Goal: Information Seeking & Learning: Learn about a topic

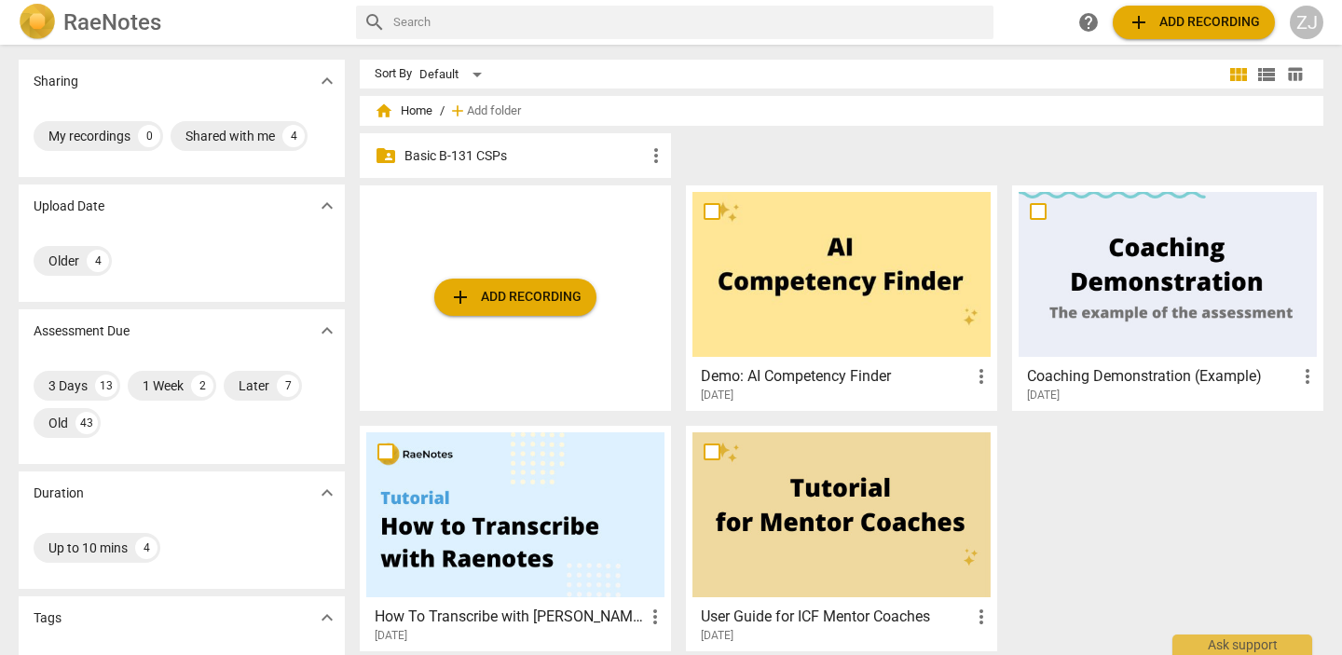
click at [580, 165] on div "folder_shared Basic B-131 CSPs more_vert" at bounding box center [515, 155] width 311 height 45
click at [576, 158] on p "Basic B-131 CSPs" at bounding box center [524, 156] width 240 height 20
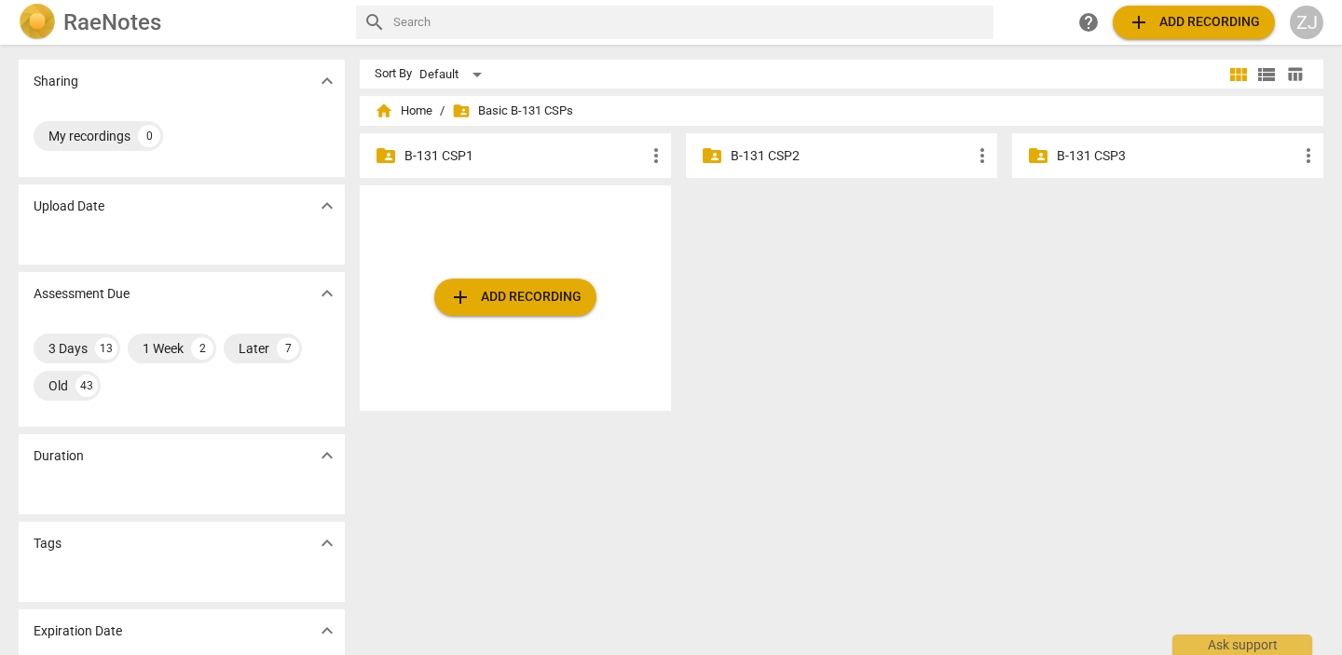
click at [1115, 156] on p "B-131 CSP3" at bounding box center [1177, 156] width 240 height 20
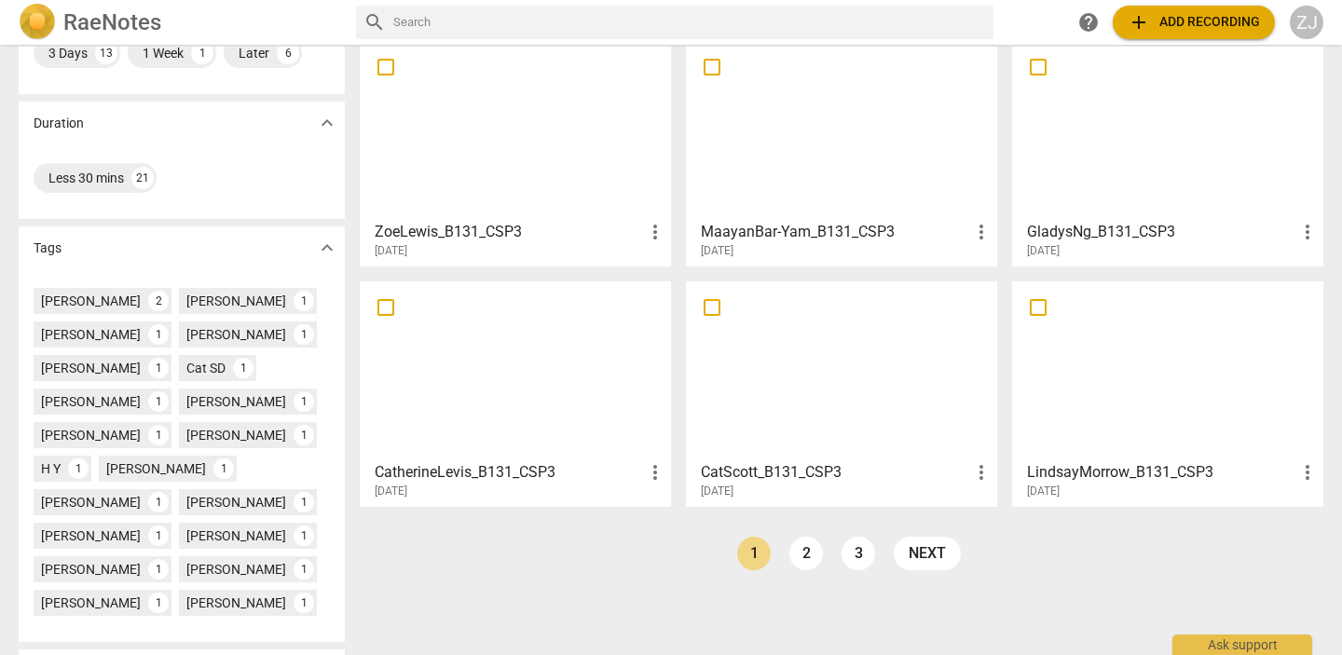
scroll to position [383, 0]
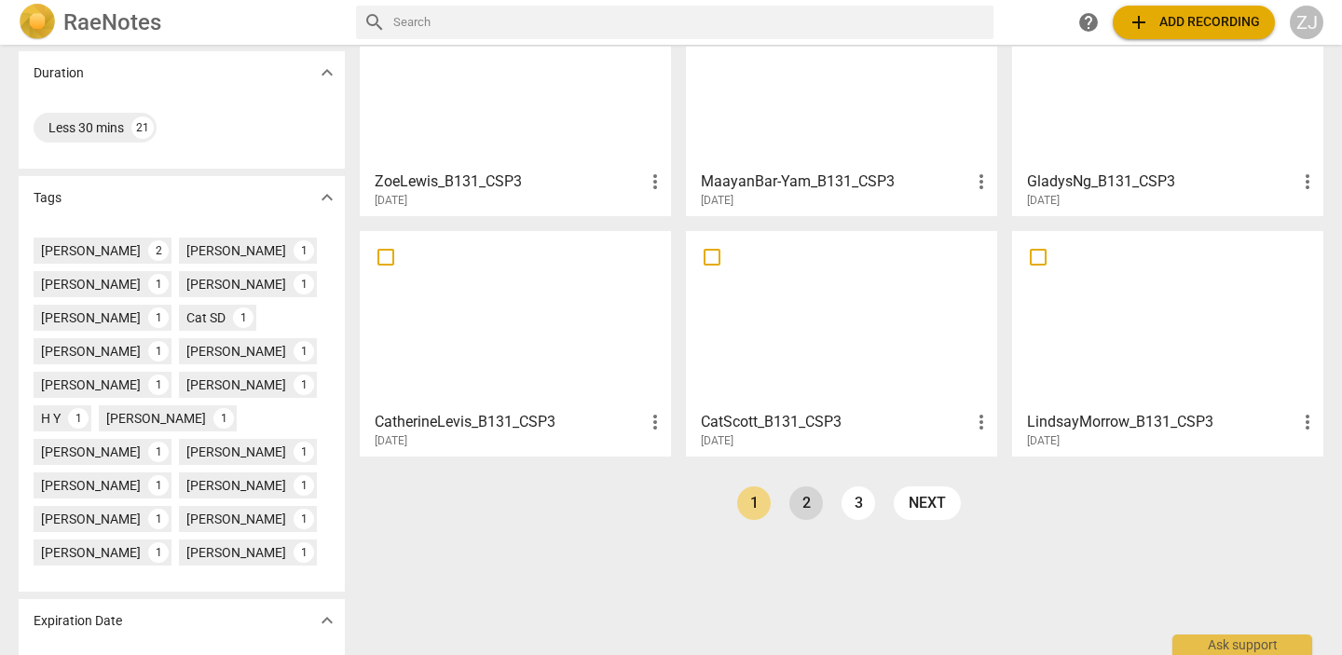
click at [811, 502] on link "2" at bounding box center [806, 504] width 34 height 34
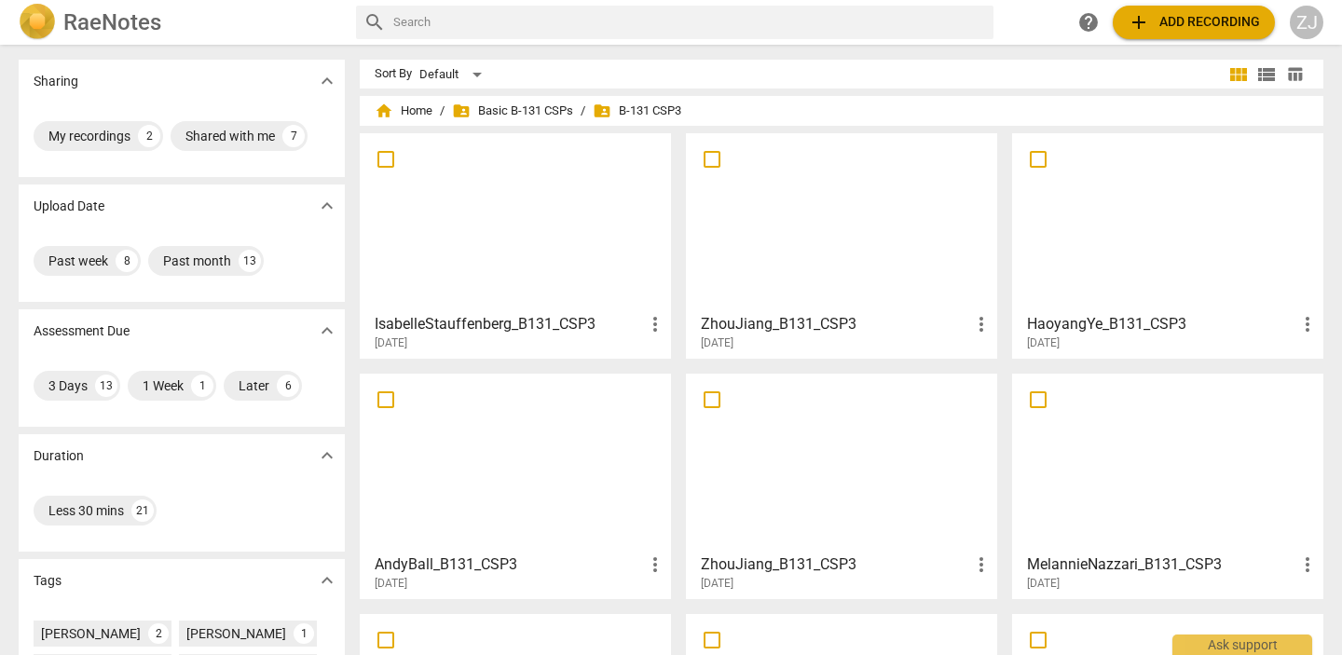
click at [860, 255] on div at bounding box center [841, 222] width 298 height 165
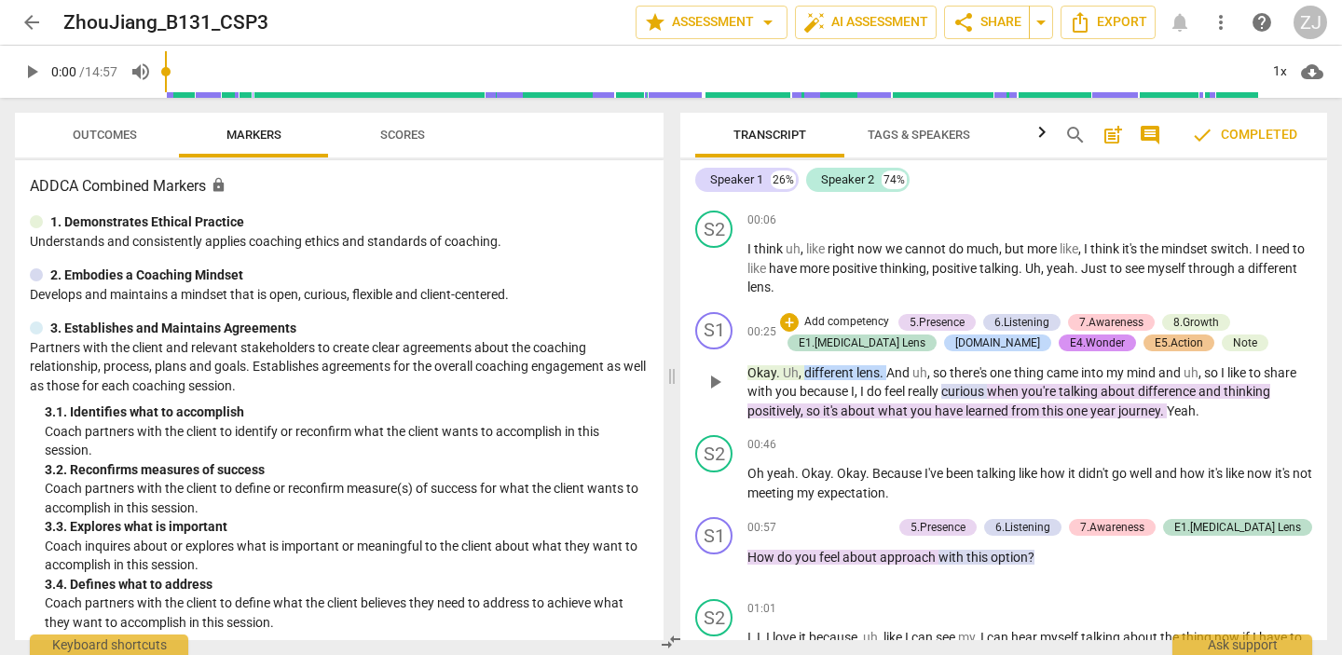
scroll to position [1159, 0]
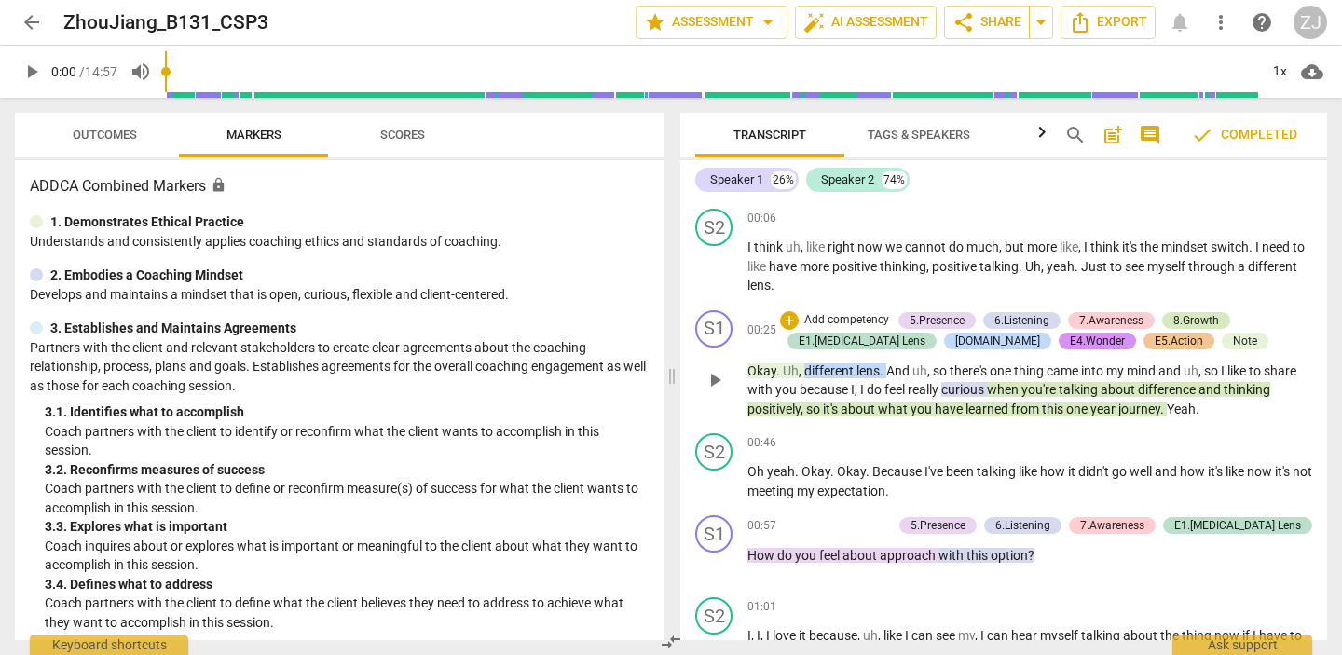
click at [1190, 319] on div "8.Growth" at bounding box center [1196, 320] width 46 height 17
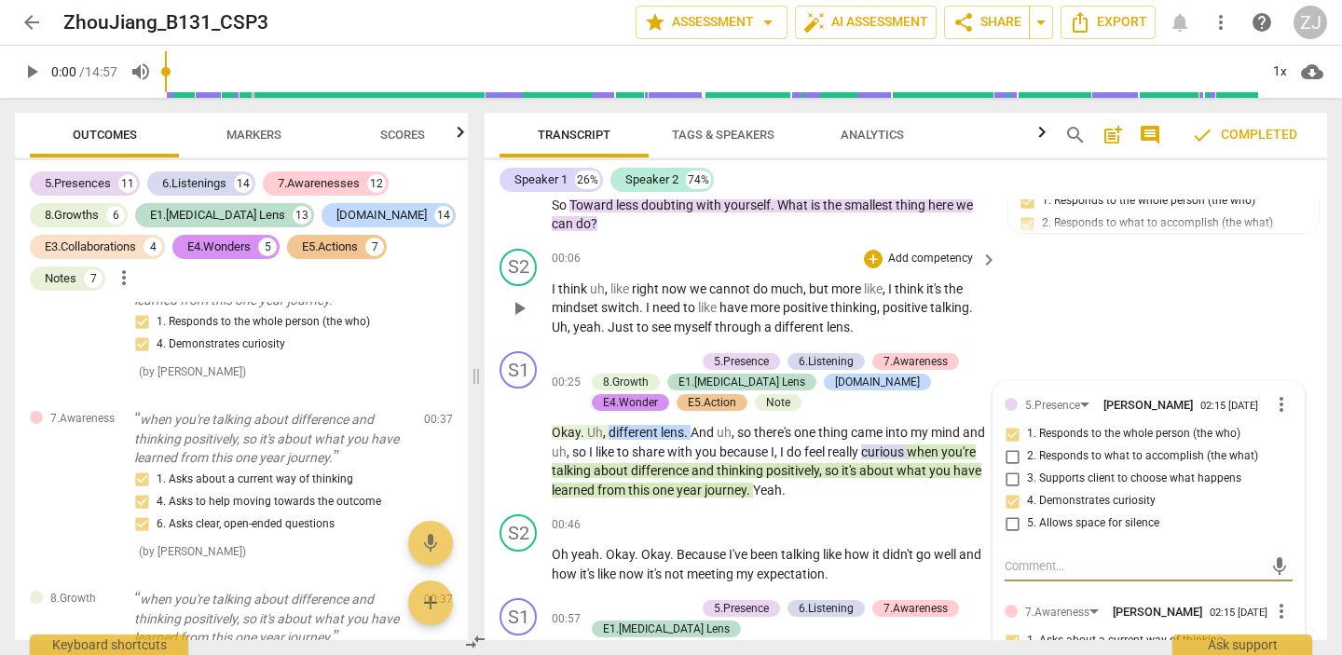
scroll to position [1770, 0]
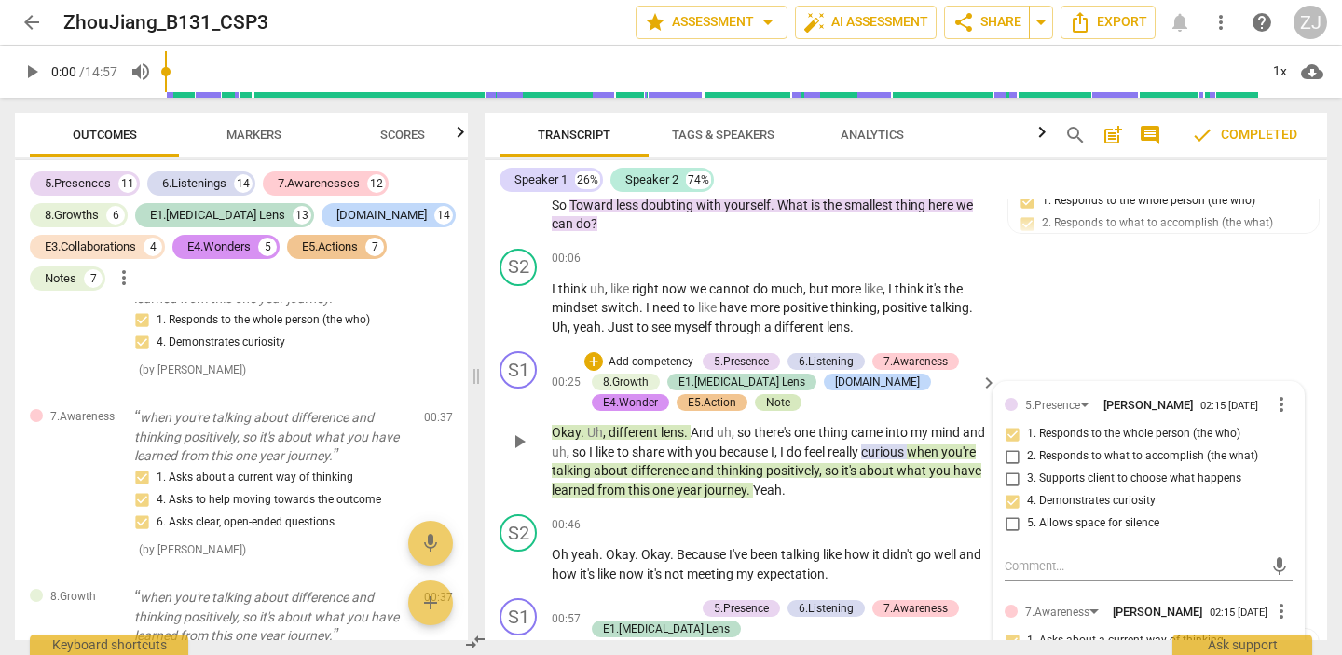
click at [766, 403] on div "Note" at bounding box center [778, 402] width 24 height 17
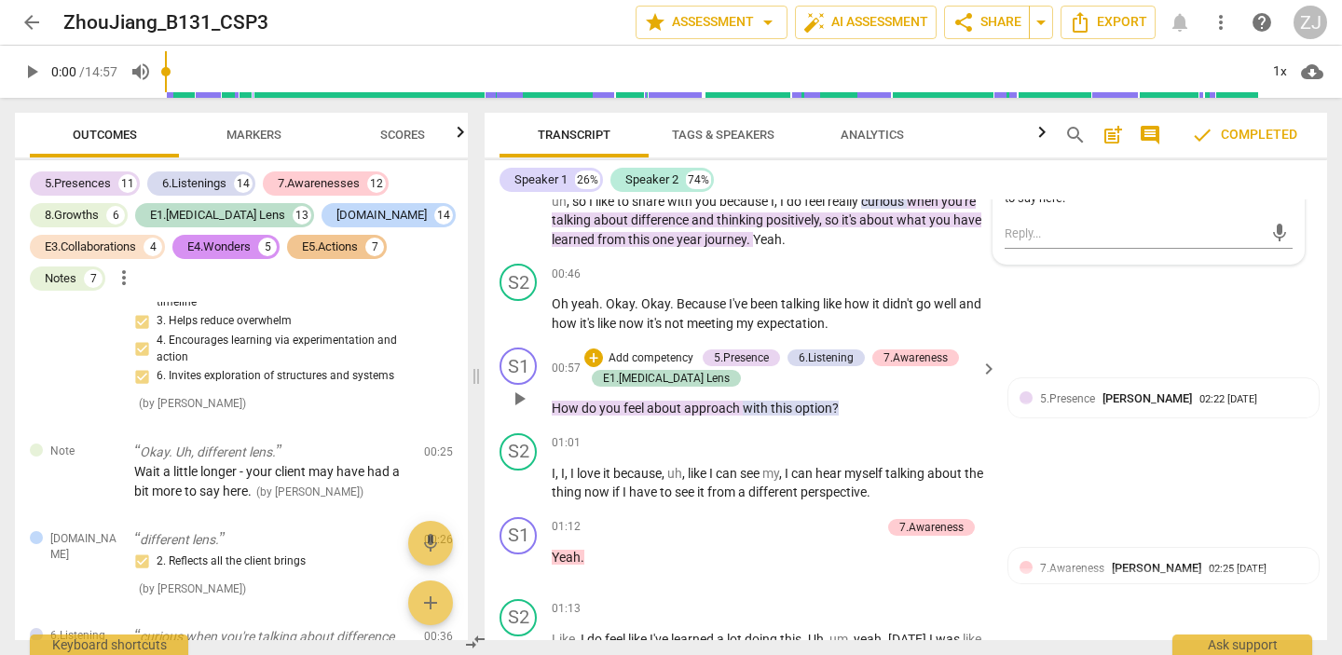
scroll to position [1296, 0]
click at [736, 350] on div "5.Presence" at bounding box center [741, 357] width 55 height 17
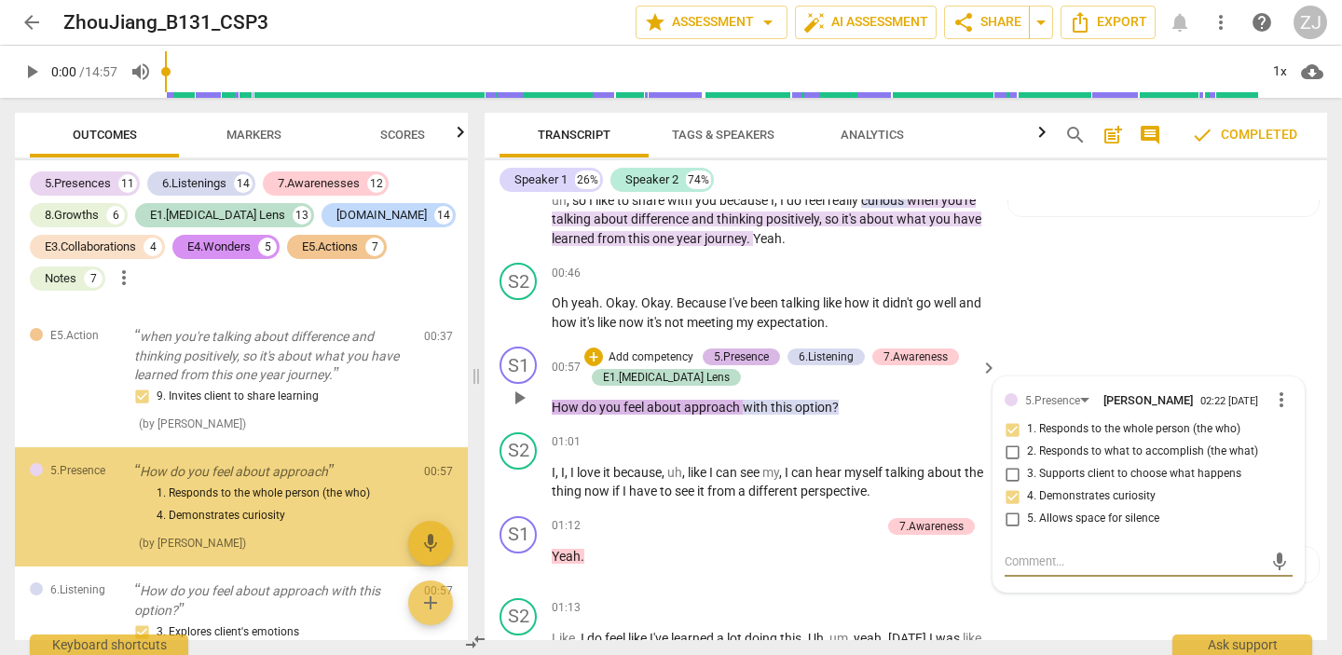
scroll to position [2528, 0]
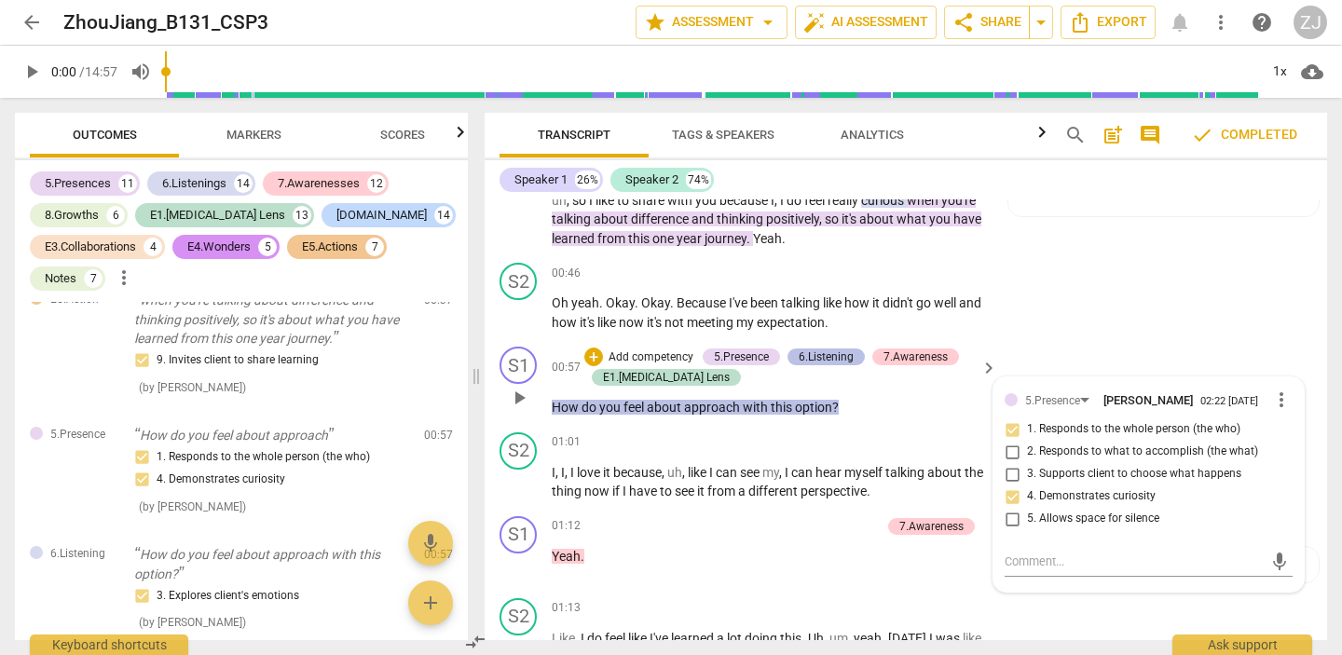
click at [826, 351] on div "6.Listening" at bounding box center [826, 357] width 55 height 17
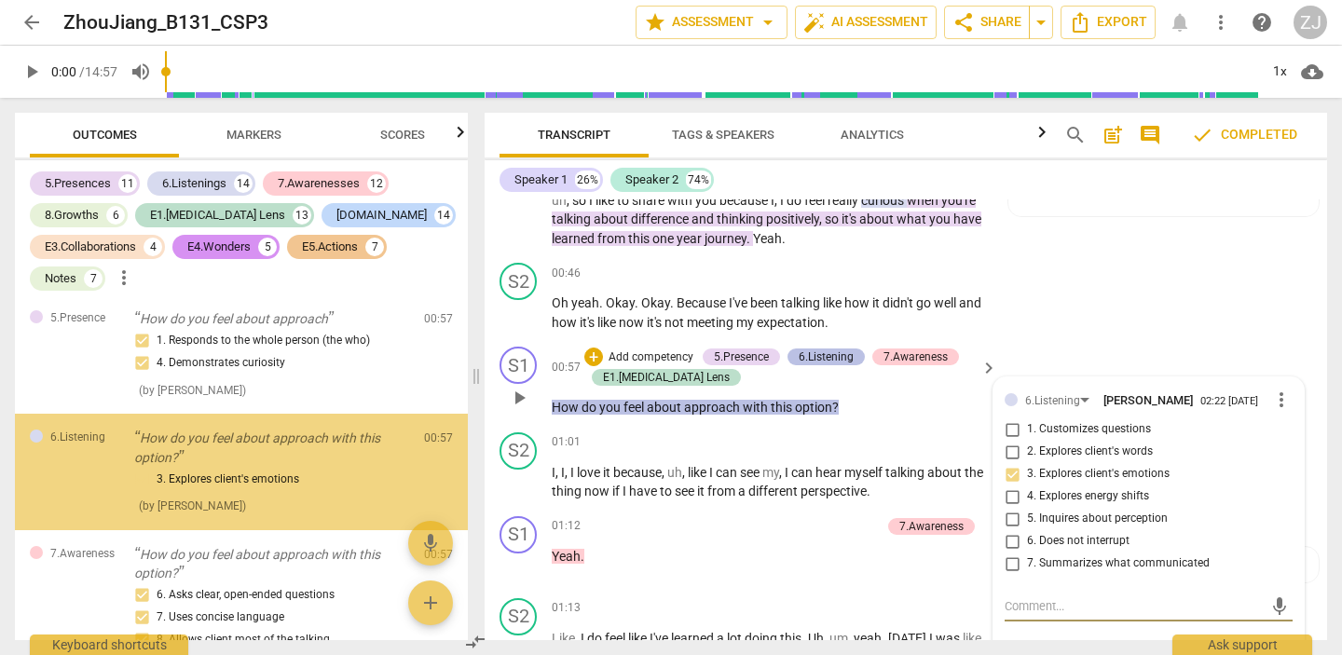
scroll to position [2645, 0]
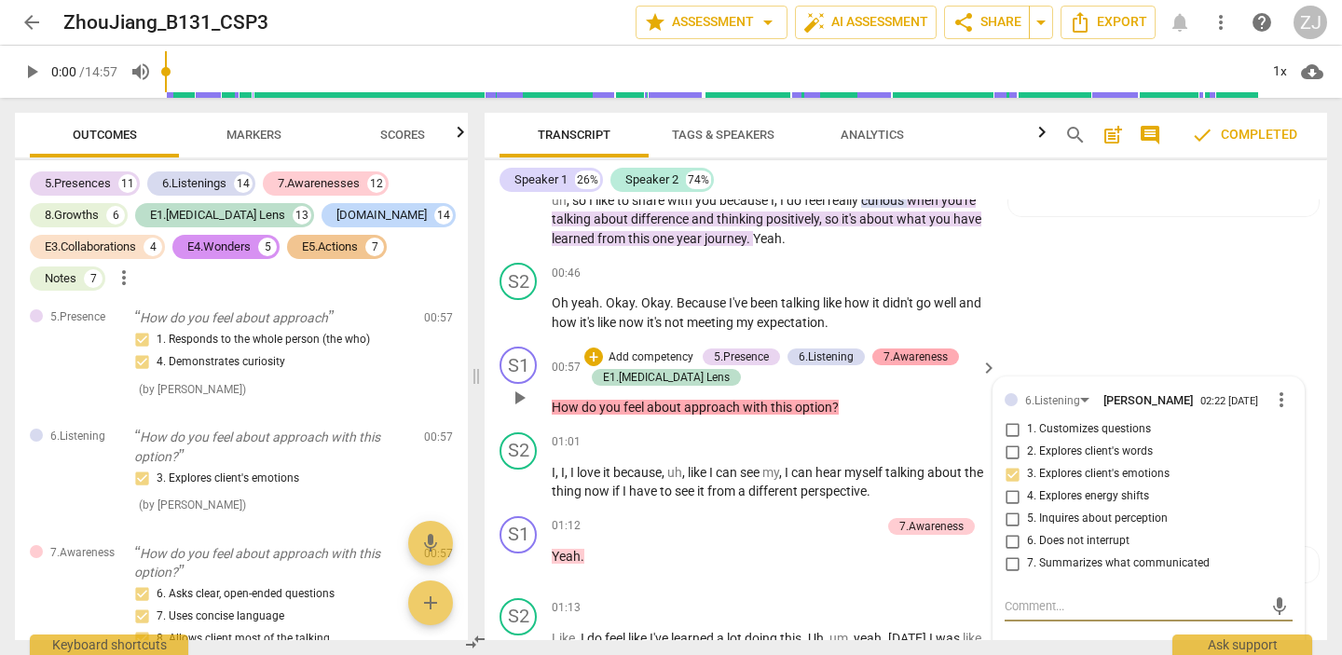
click at [902, 352] on div "7.Awareness" at bounding box center [916, 357] width 64 height 17
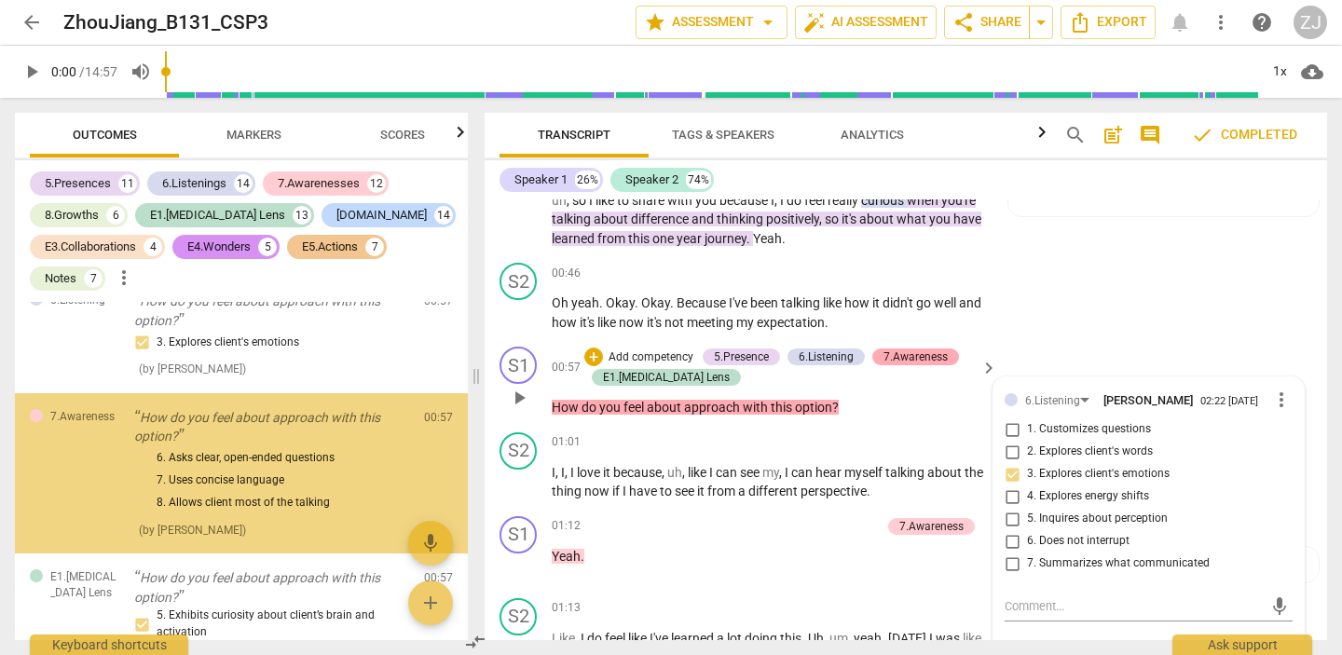
scroll to position [2783, 0]
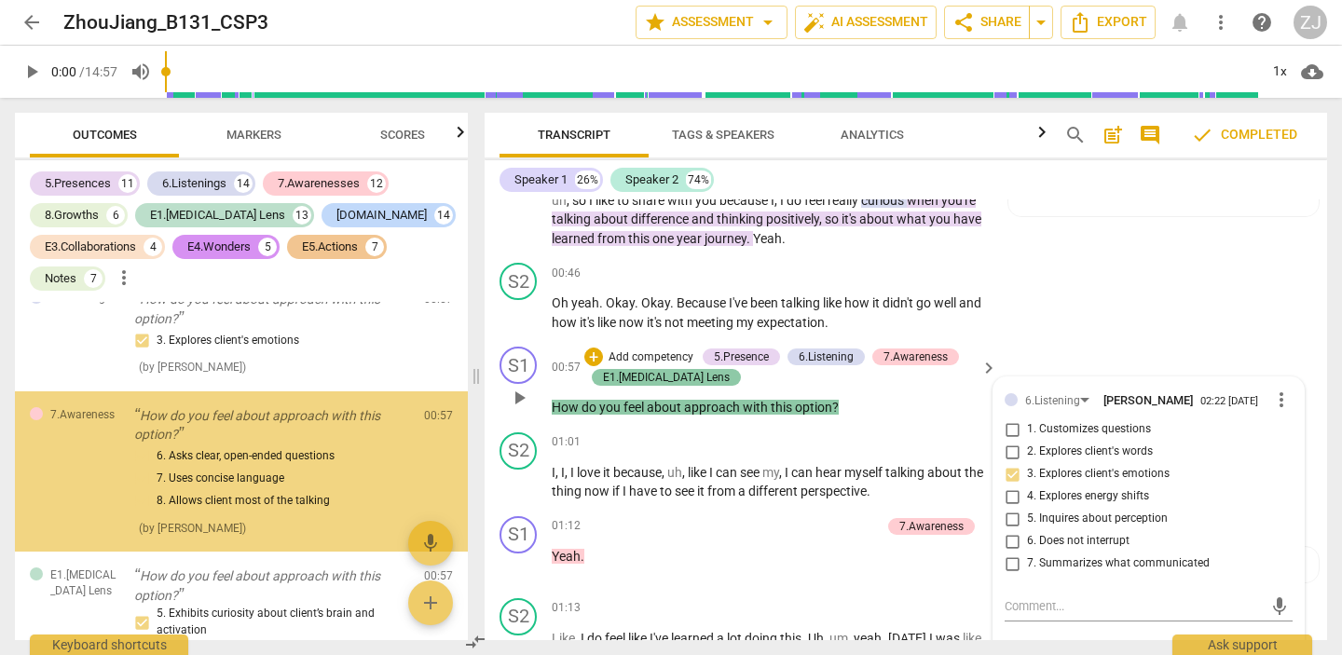
click at [621, 377] on div "E1.[MEDICAL_DATA] Lens" at bounding box center [666, 377] width 127 height 17
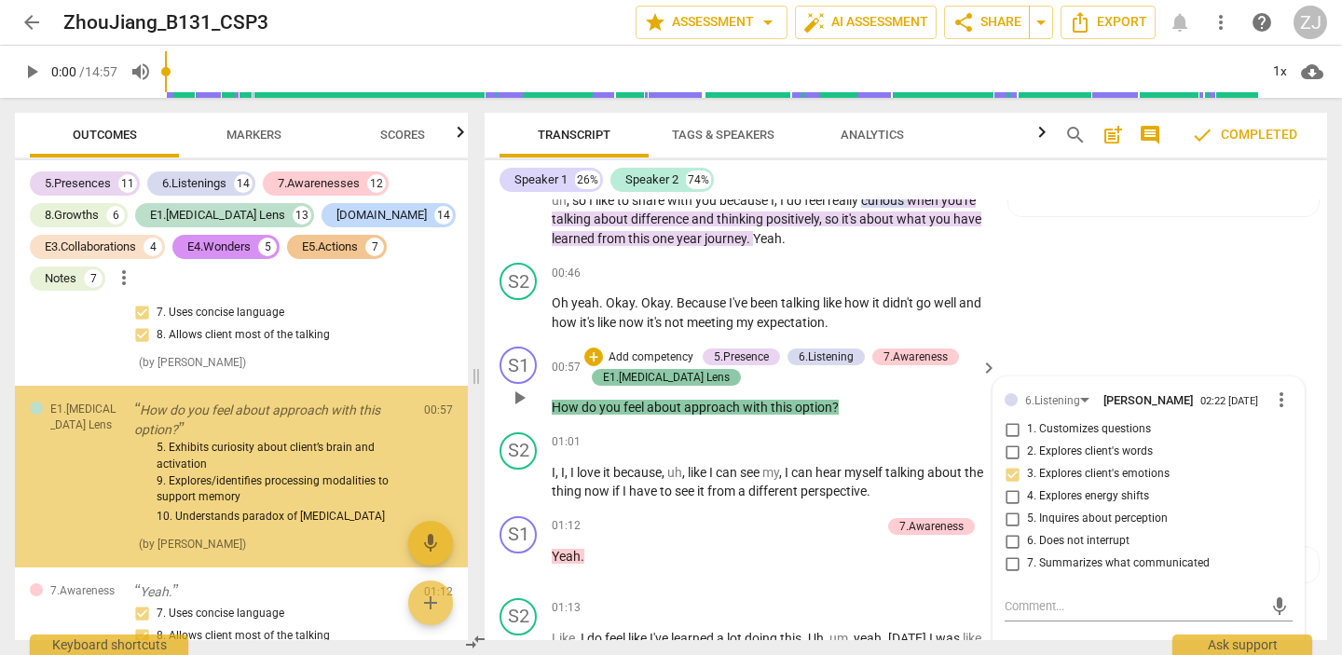
scroll to position [2954, 0]
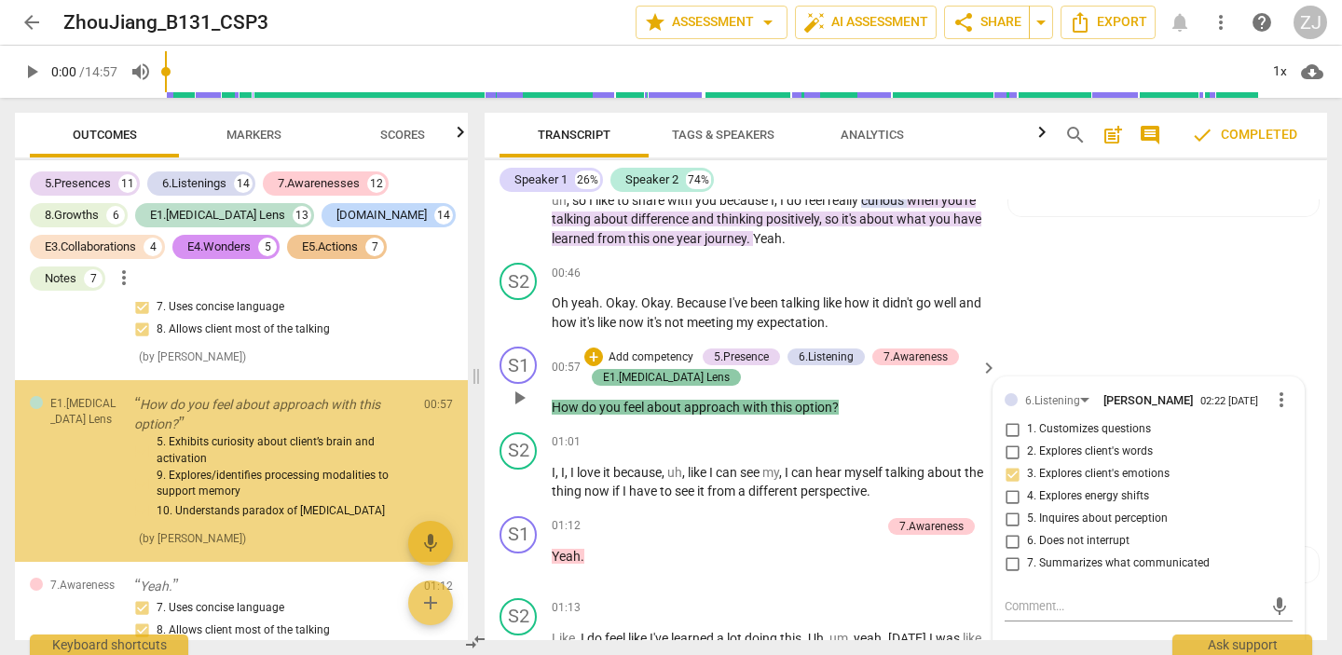
click at [646, 376] on div "E1.[MEDICAL_DATA] Lens" at bounding box center [666, 377] width 127 height 17
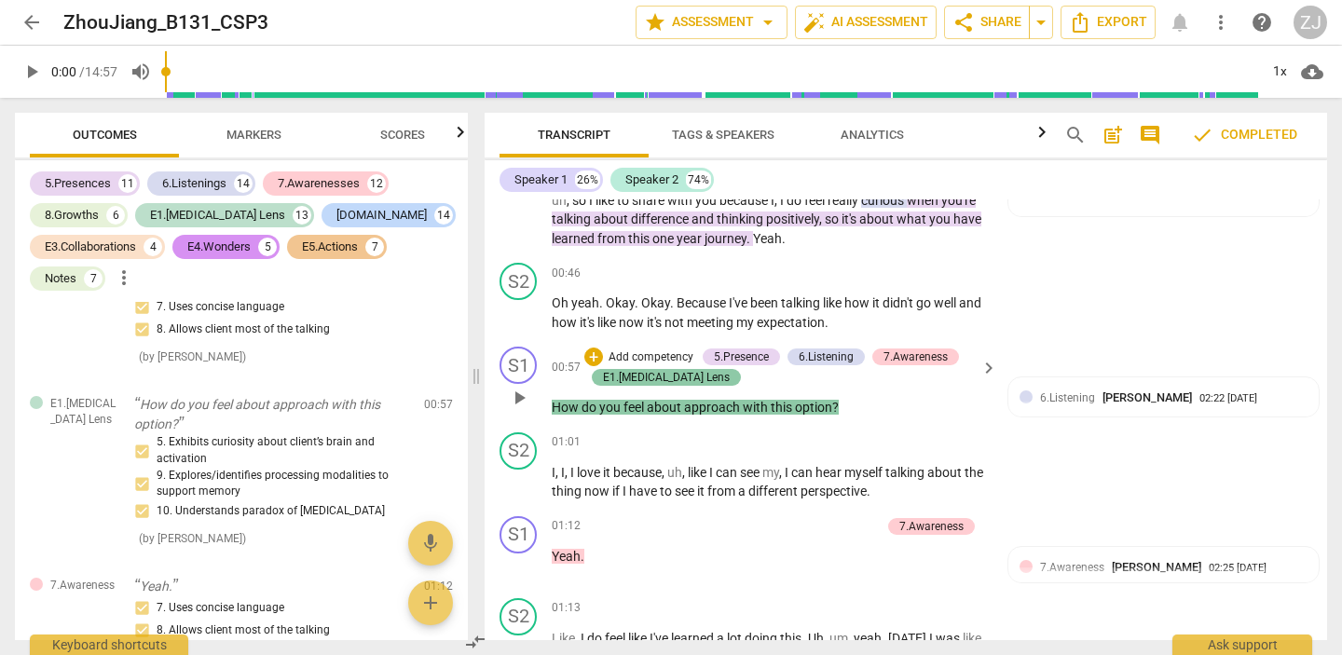
click at [655, 372] on div "E1.[MEDICAL_DATA] Lens" at bounding box center [666, 377] width 127 height 17
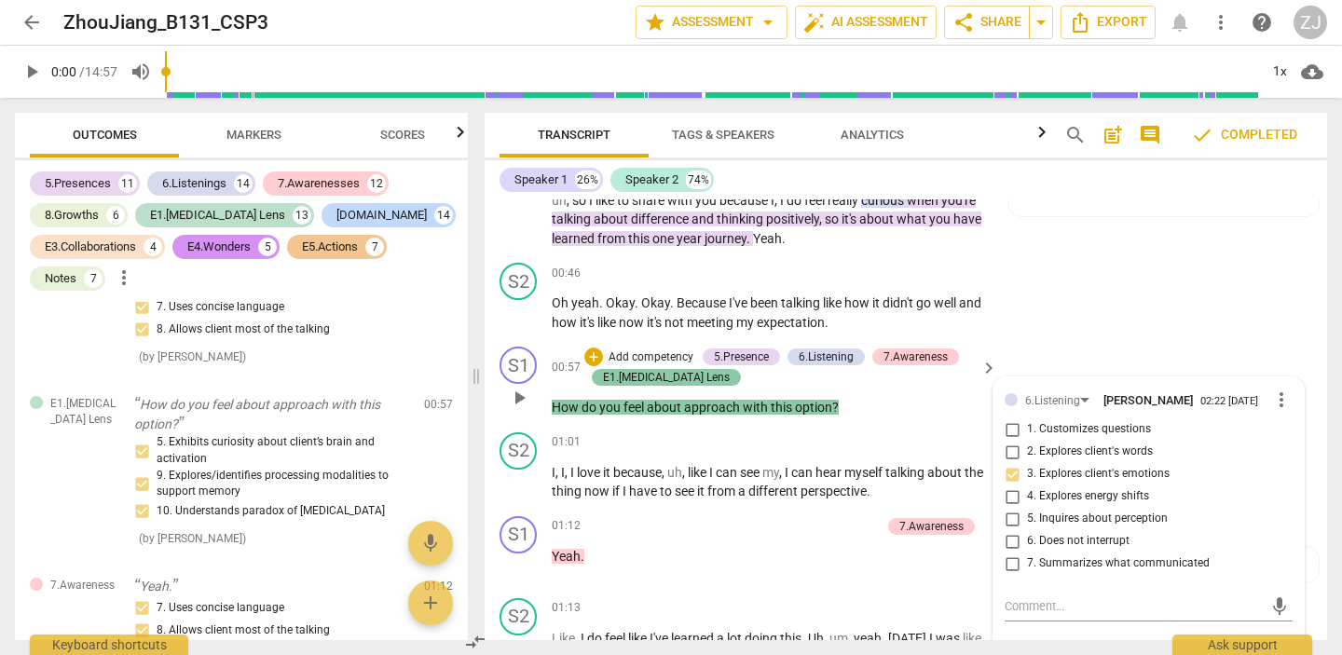
click at [655, 374] on div "E1.[MEDICAL_DATA] Lens" at bounding box center [666, 377] width 127 height 17
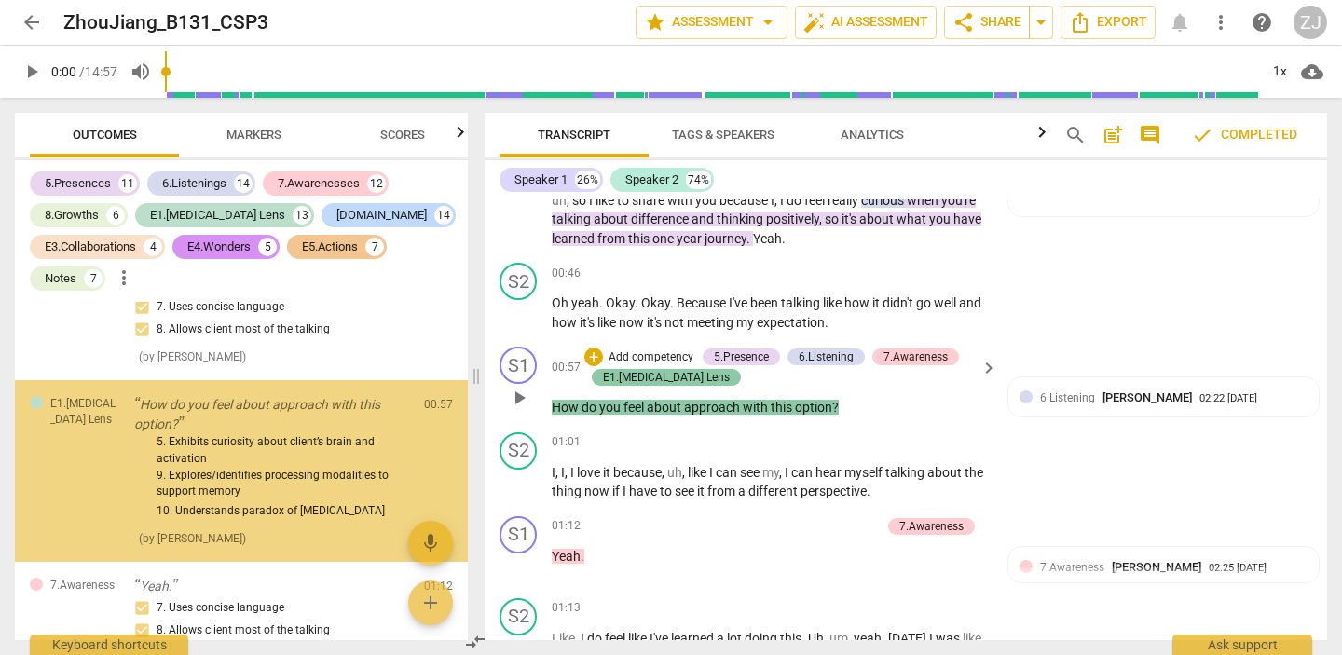
click at [654, 374] on div "E1.[MEDICAL_DATA] Lens" at bounding box center [666, 377] width 127 height 17
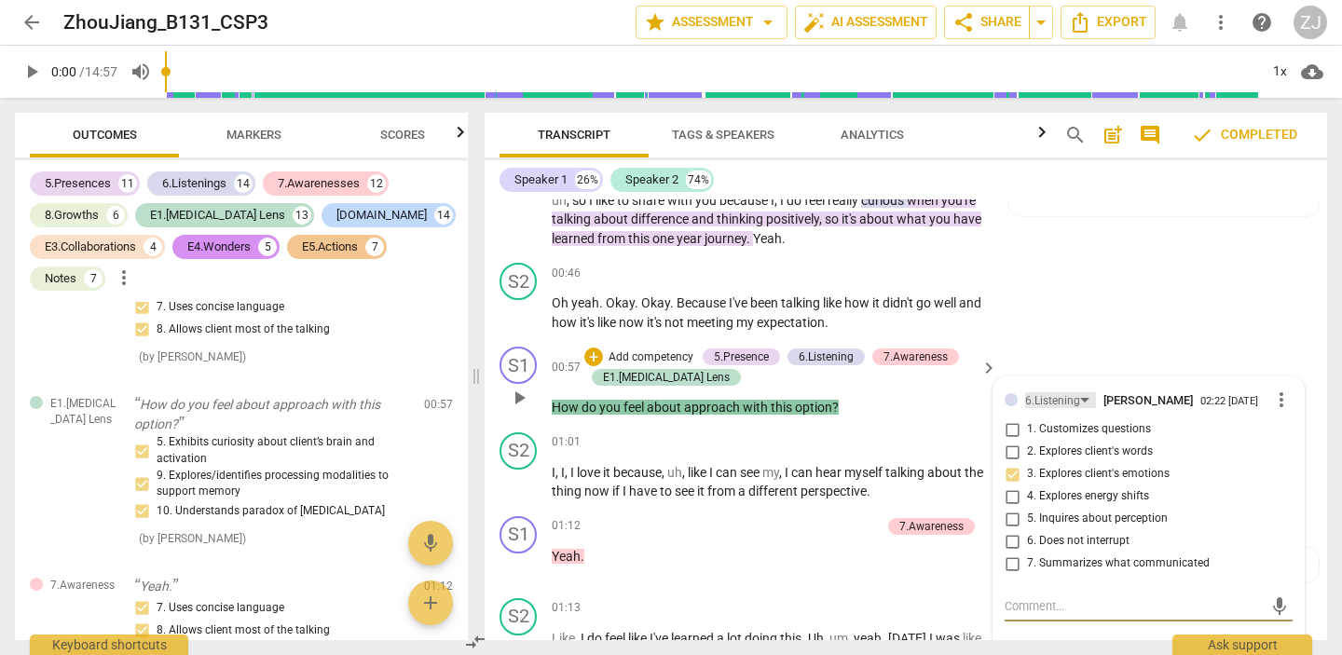
click at [1066, 400] on div "6.Listening" at bounding box center [1052, 401] width 55 height 18
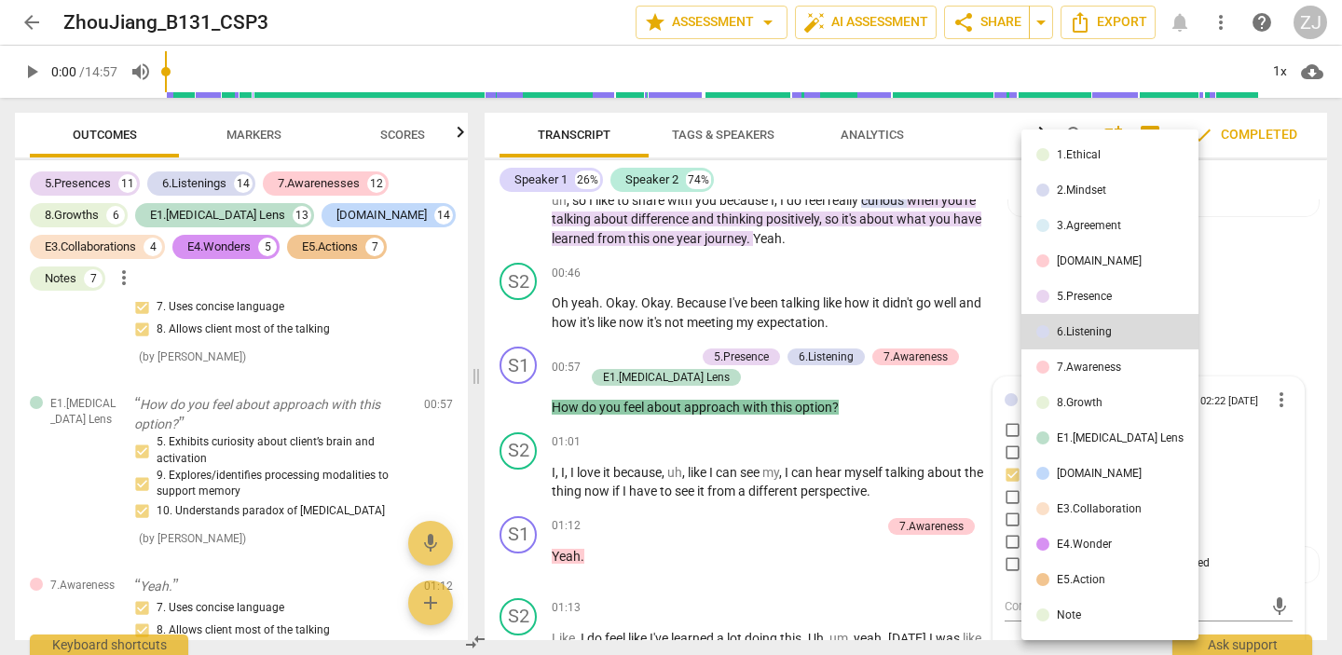
click at [912, 404] on div at bounding box center [671, 327] width 1342 height 655
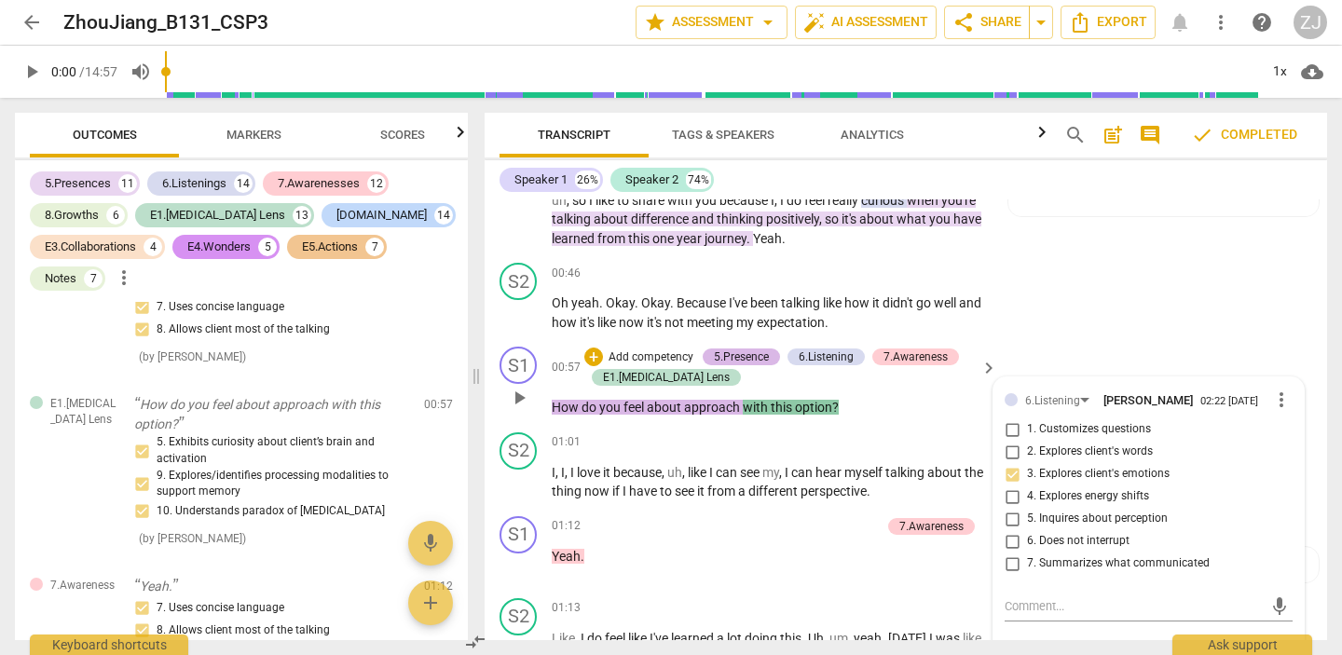
click at [724, 354] on div "5.Presence" at bounding box center [741, 357] width 55 height 17
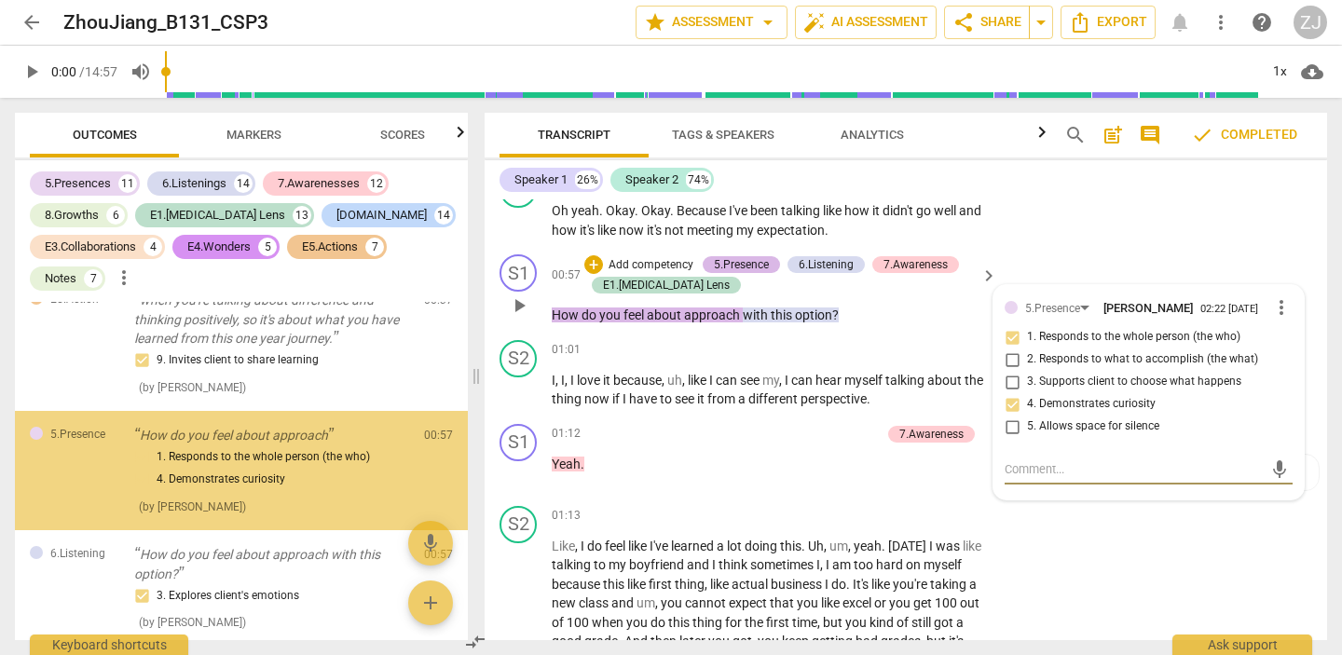
scroll to position [1397, 0]
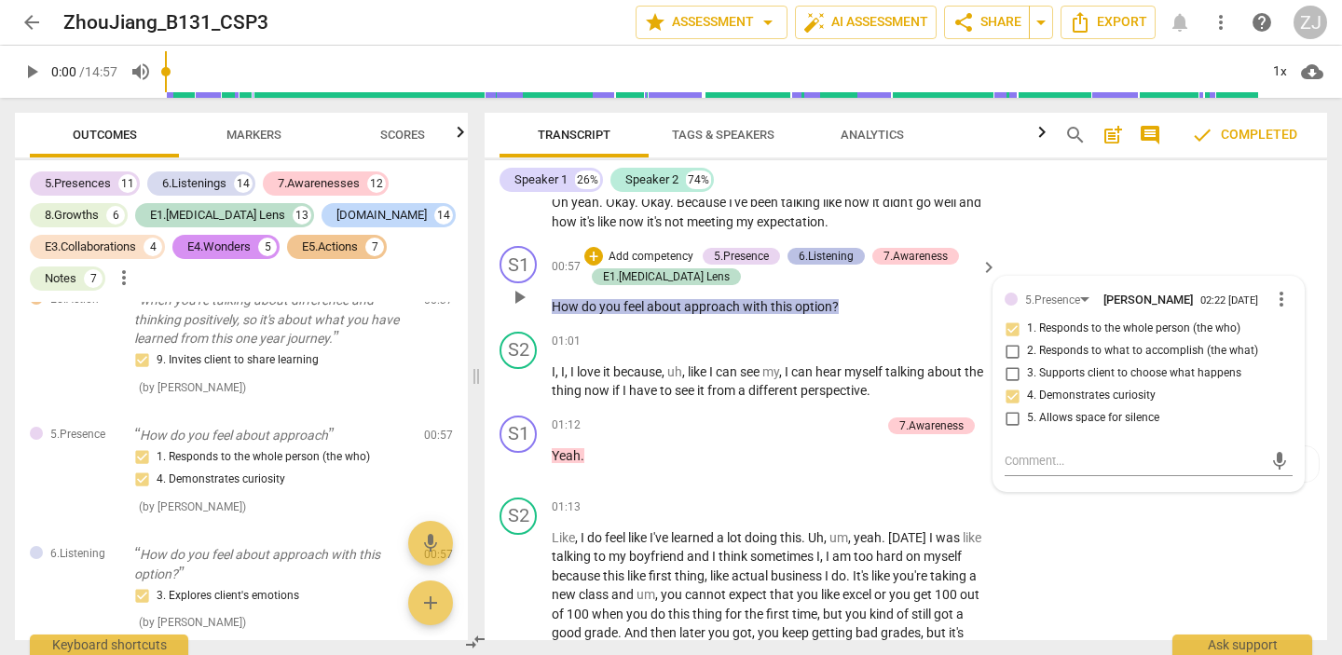
click at [828, 254] on div "6.Listening" at bounding box center [826, 256] width 55 height 17
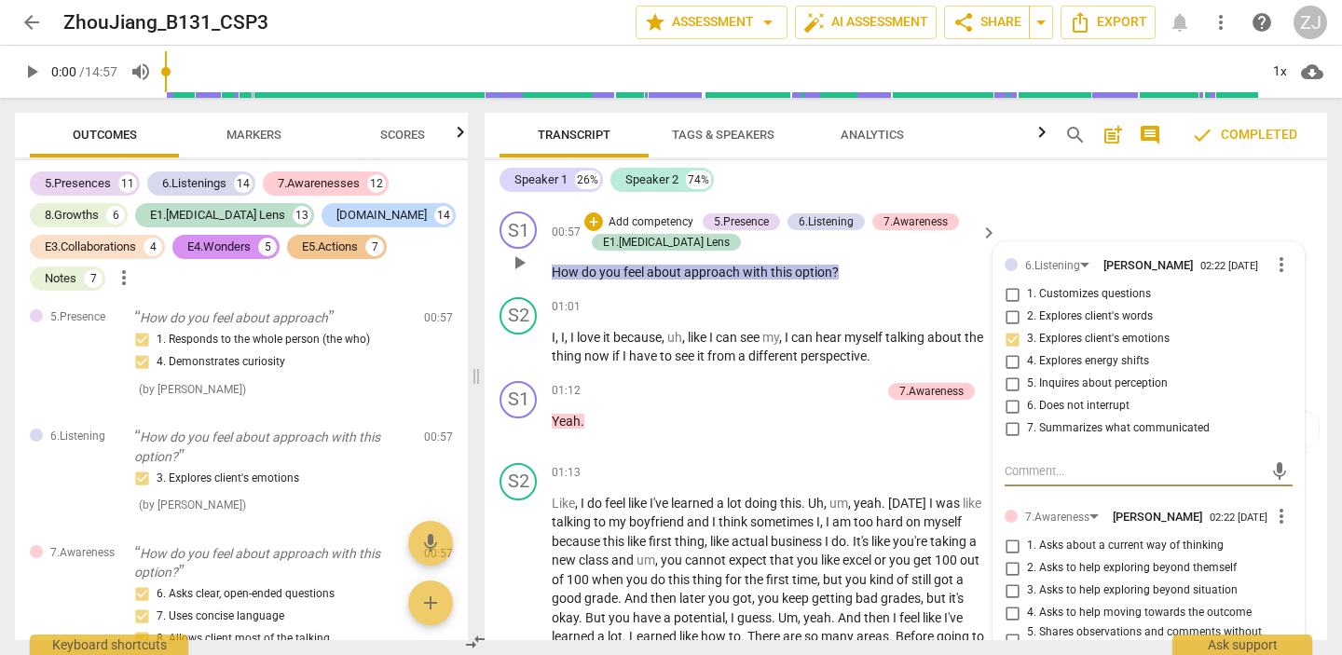
scroll to position [1373, 0]
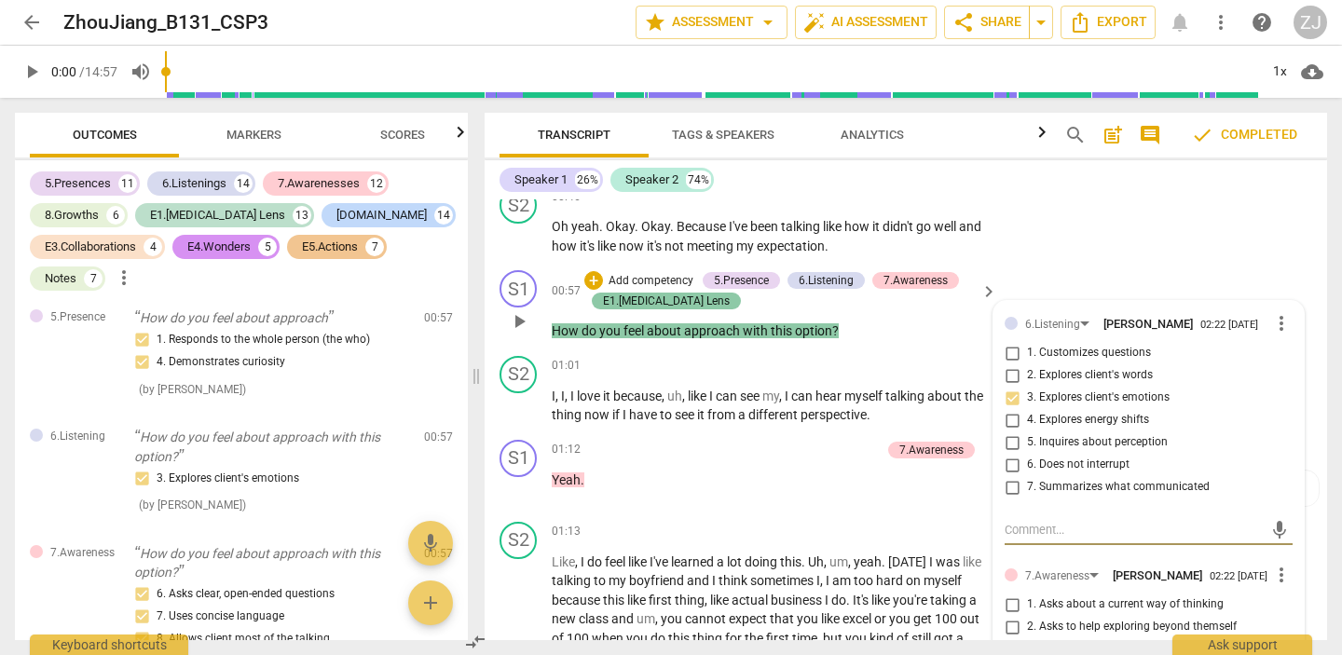
click at [667, 302] on div "E1.[MEDICAL_DATA] Lens" at bounding box center [666, 301] width 127 height 17
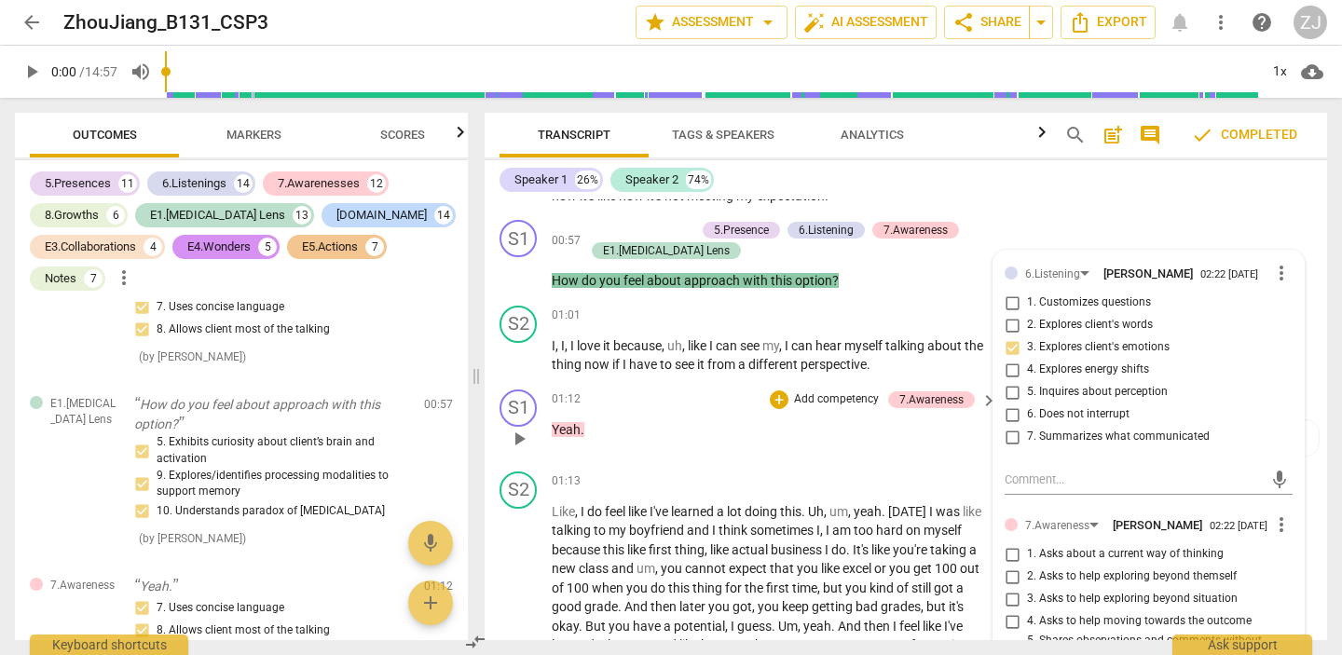
scroll to position [1424, 0]
click at [563, 425] on span "Yeah" at bounding box center [566, 428] width 29 height 15
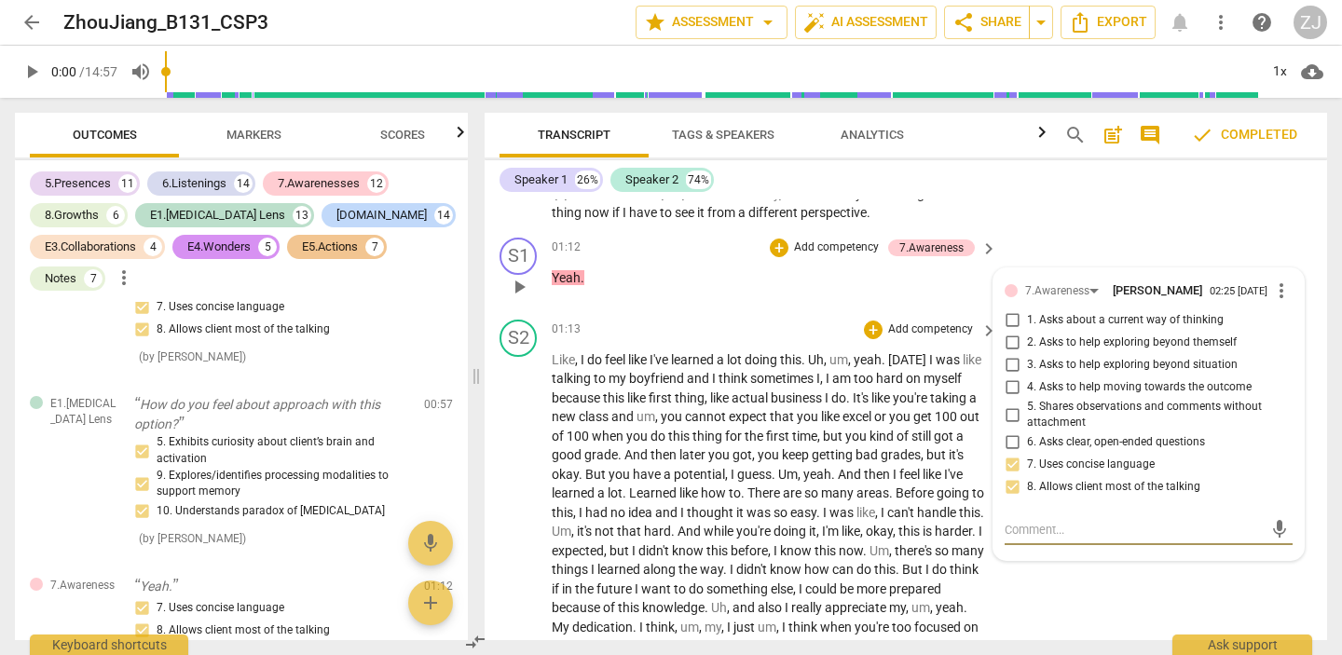
scroll to position [1445, 0]
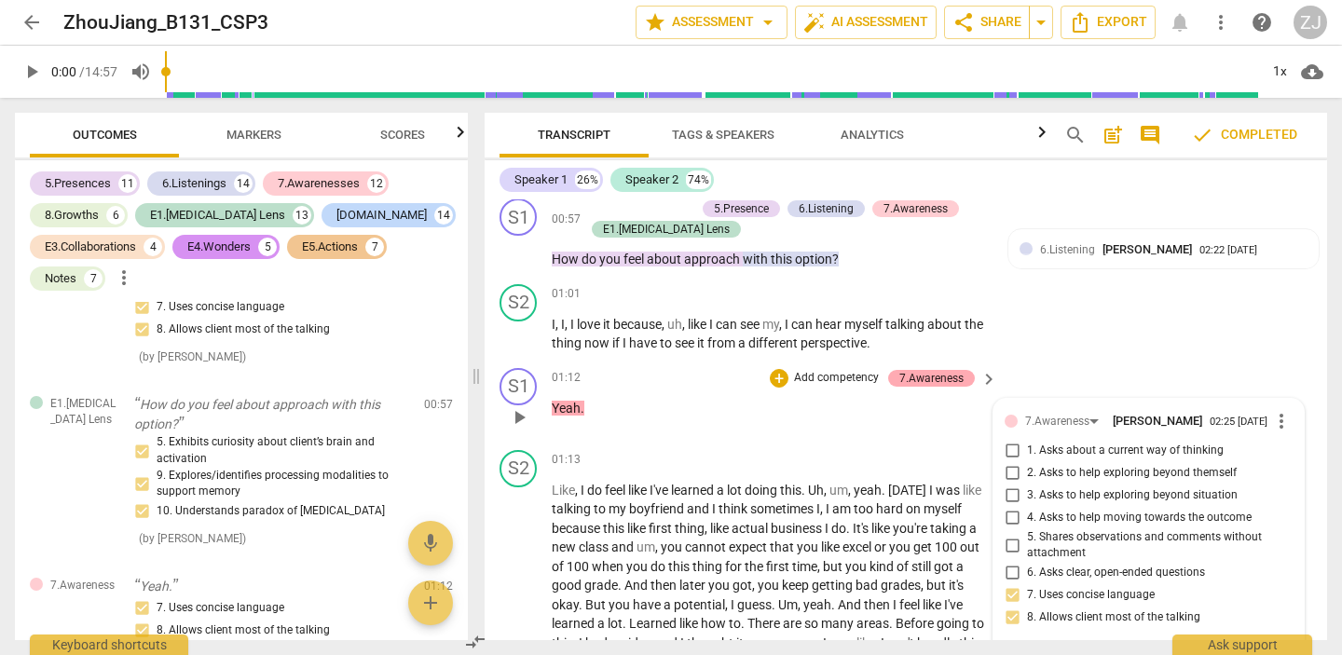
click at [918, 380] on div "7.Awareness" at bounding box center [931, 378] width 64 height 17
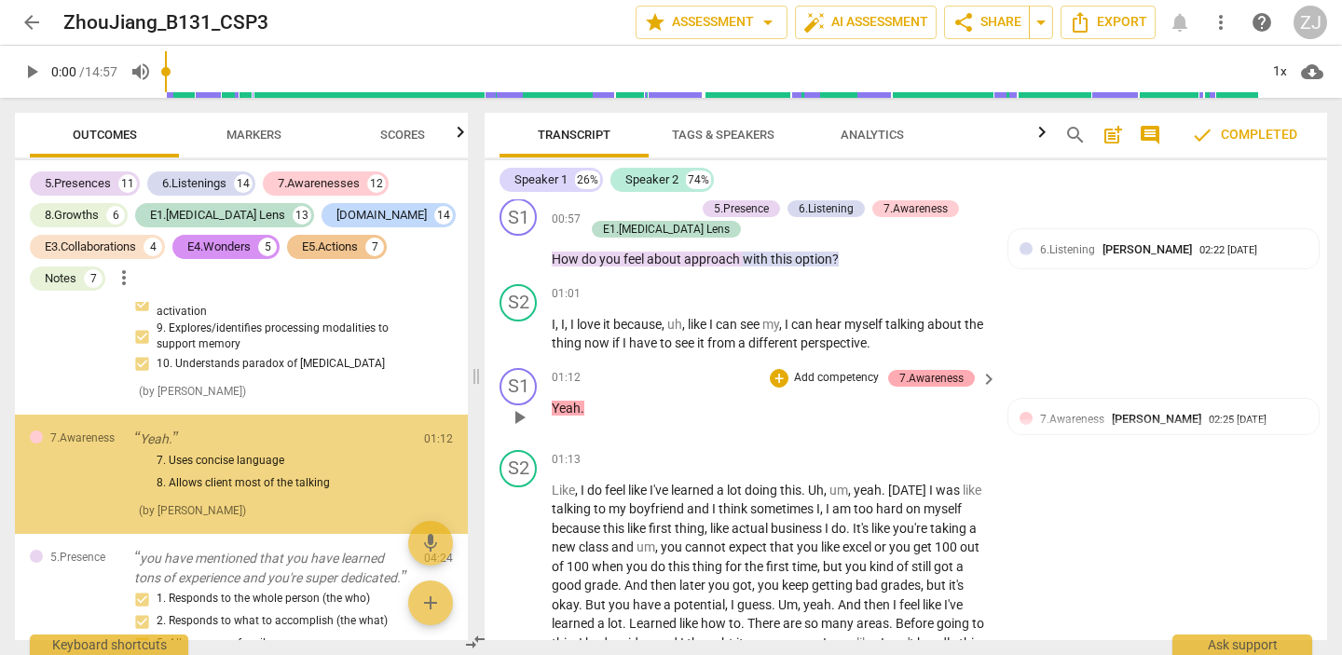
scroll to position [3105, 0]
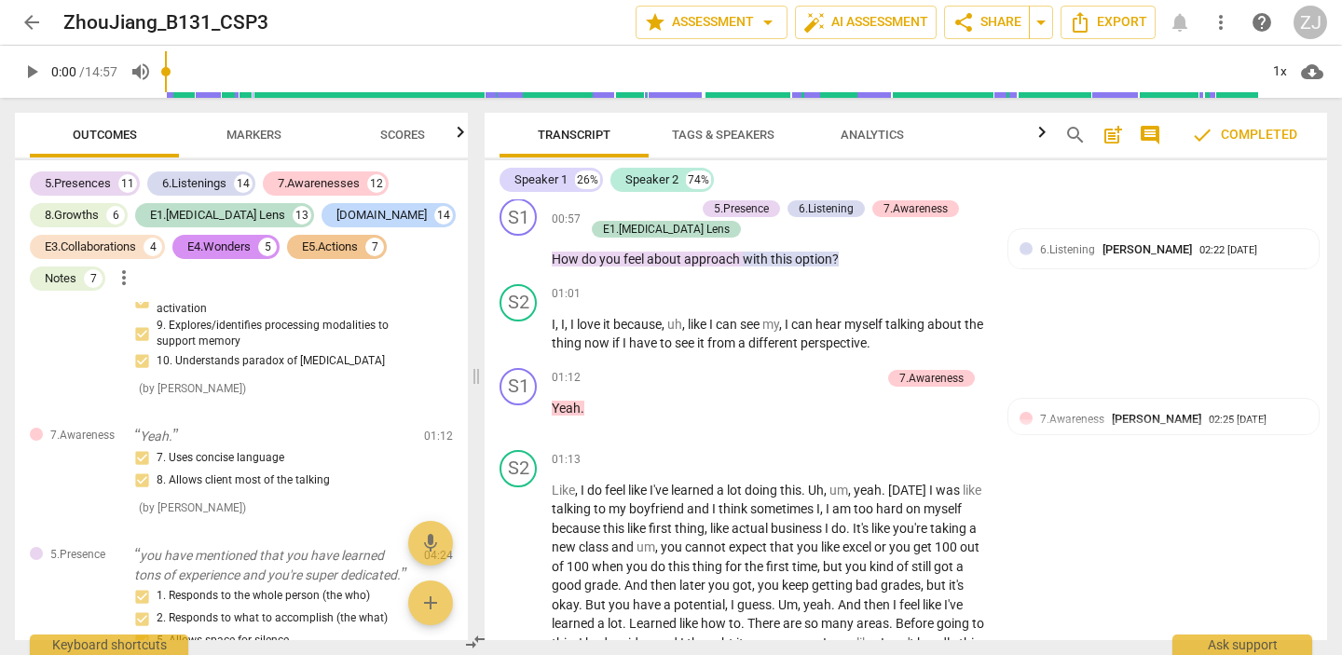
click at [575, 405] on span "Yeah" at bounding box center [566, 408] width 29 height 15
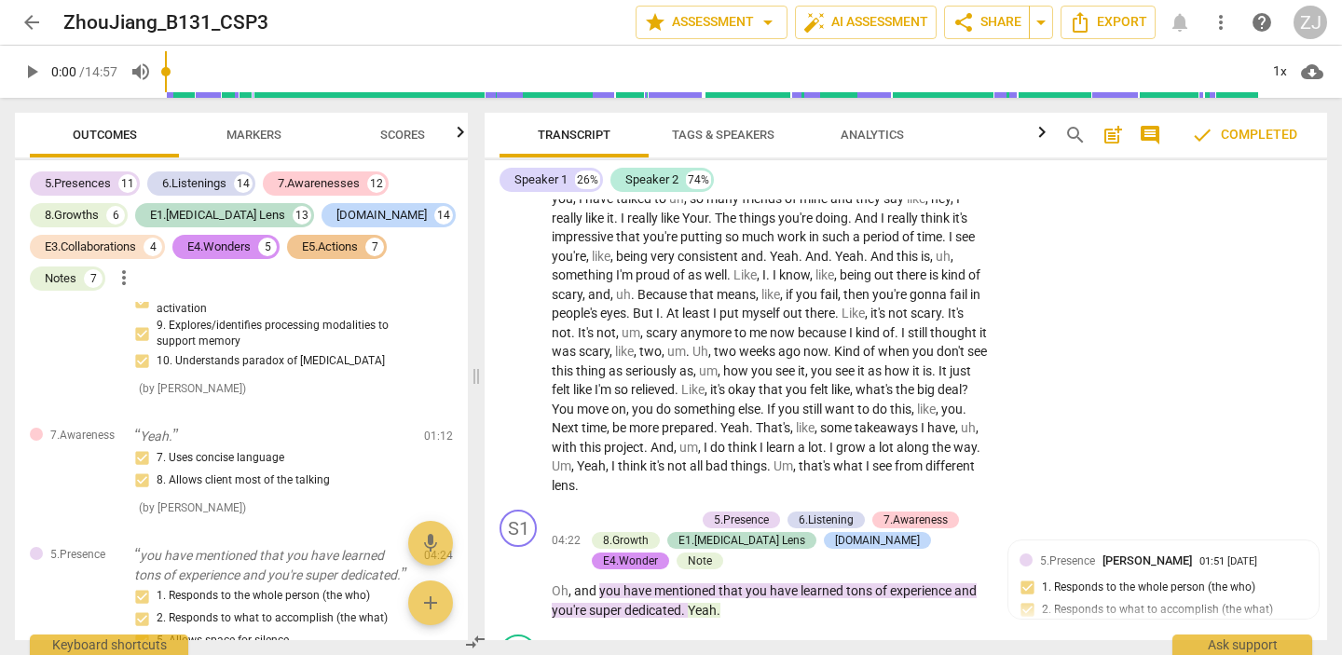
scroll to position [2307, 0]
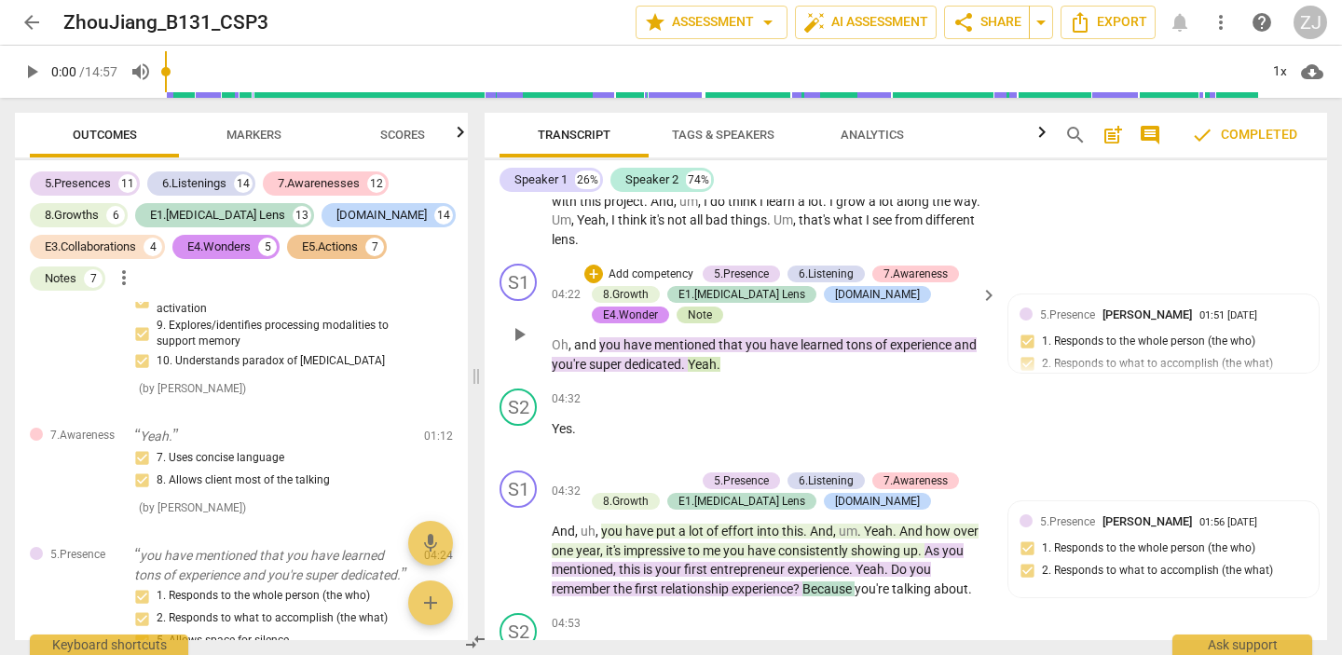
click at [688, 309] on div "Note" at bounding box center [700, 315] width 24 height 17
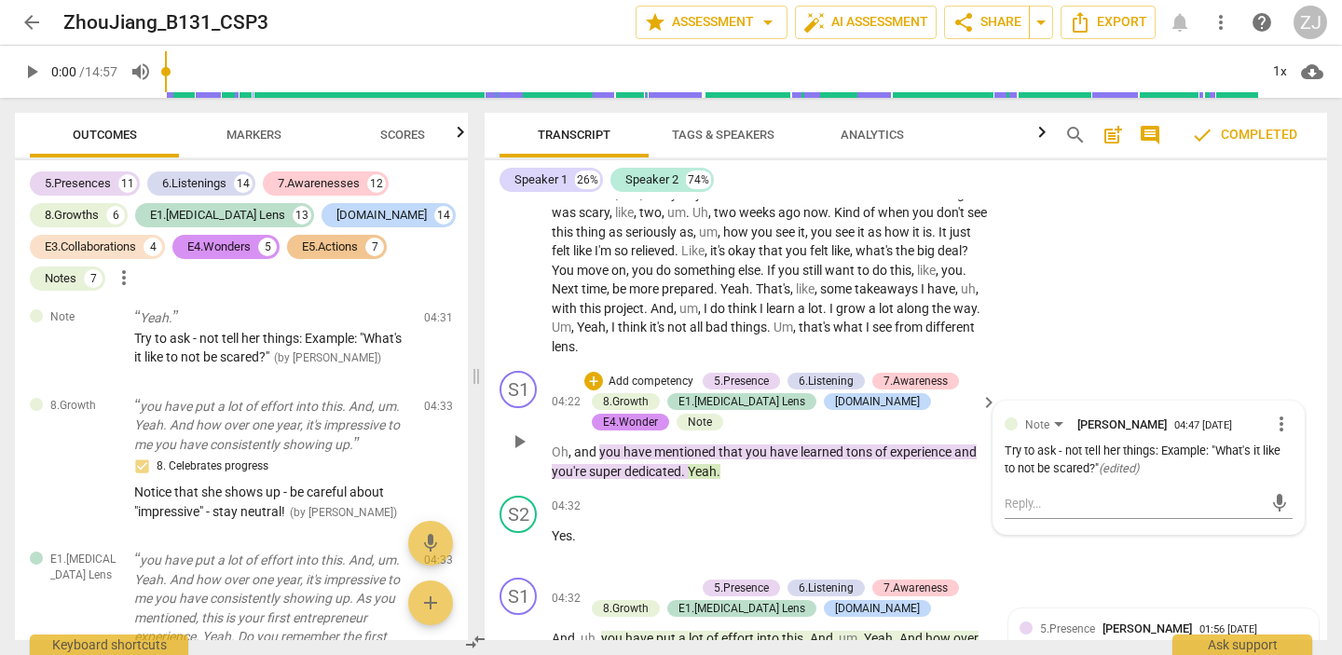
scroll to position [2188, 0]
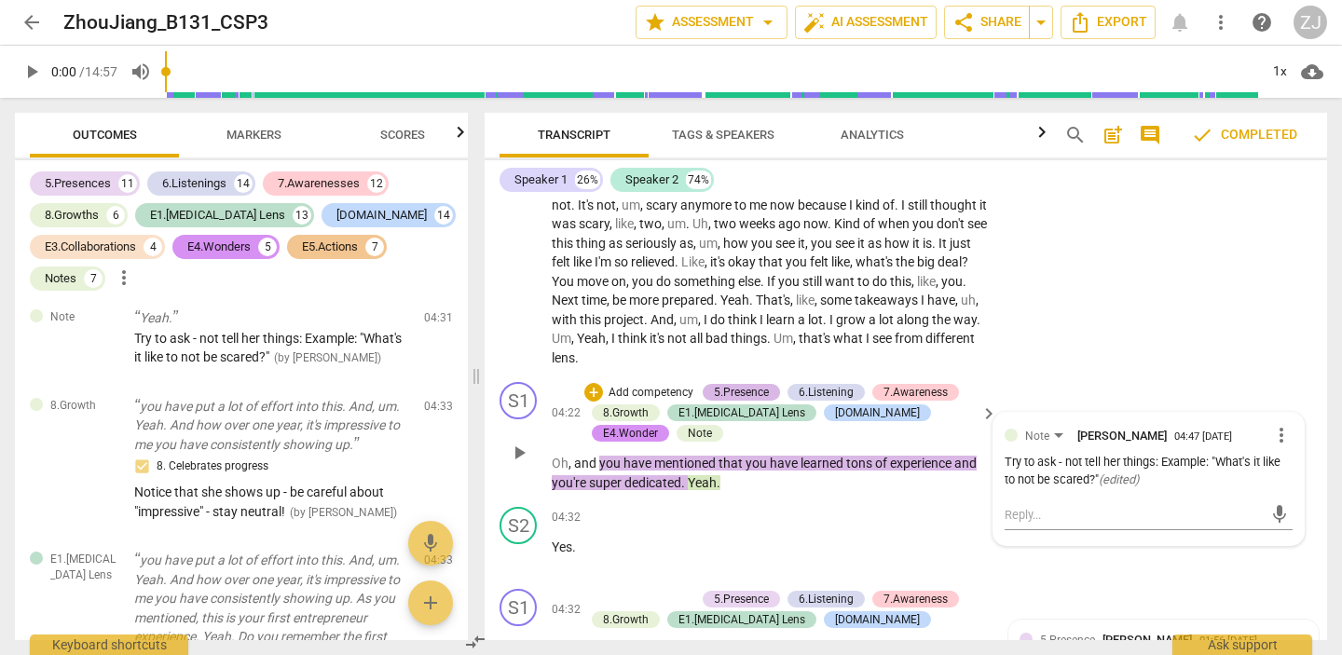
click at [731, 390] on div "5.Presence" at bounding box center [741, 392] width 55 height 17
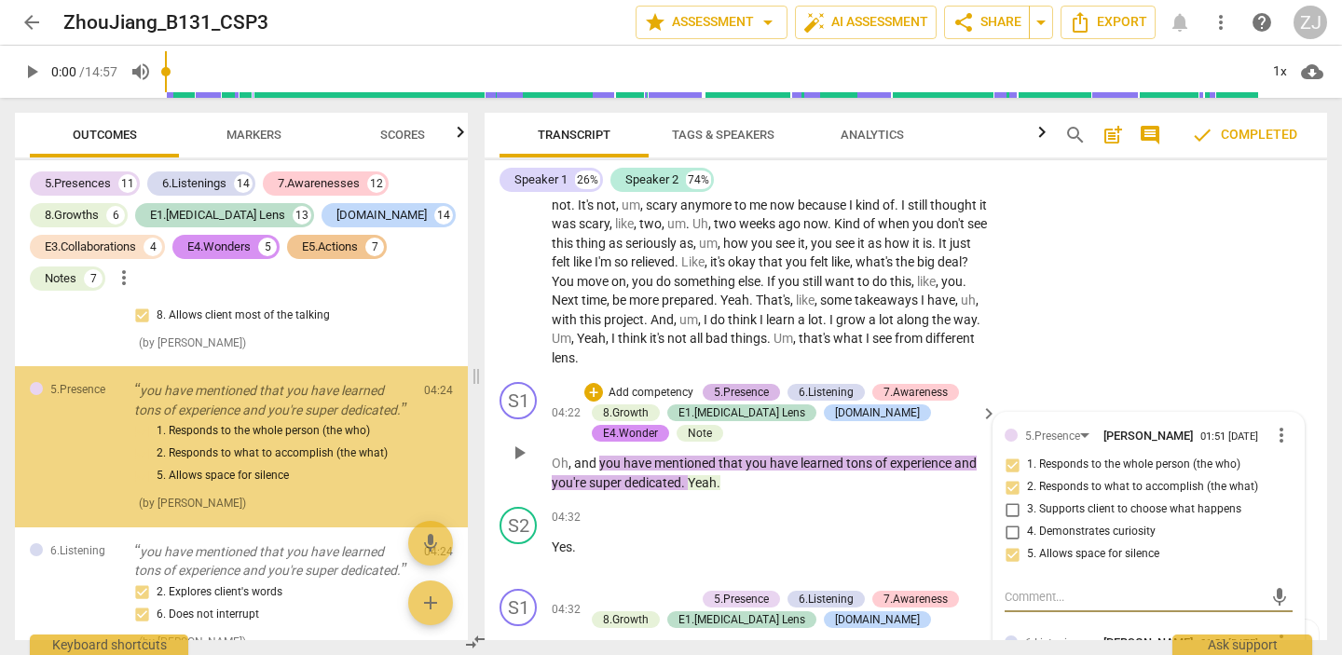
scroll to position [3255, 0]
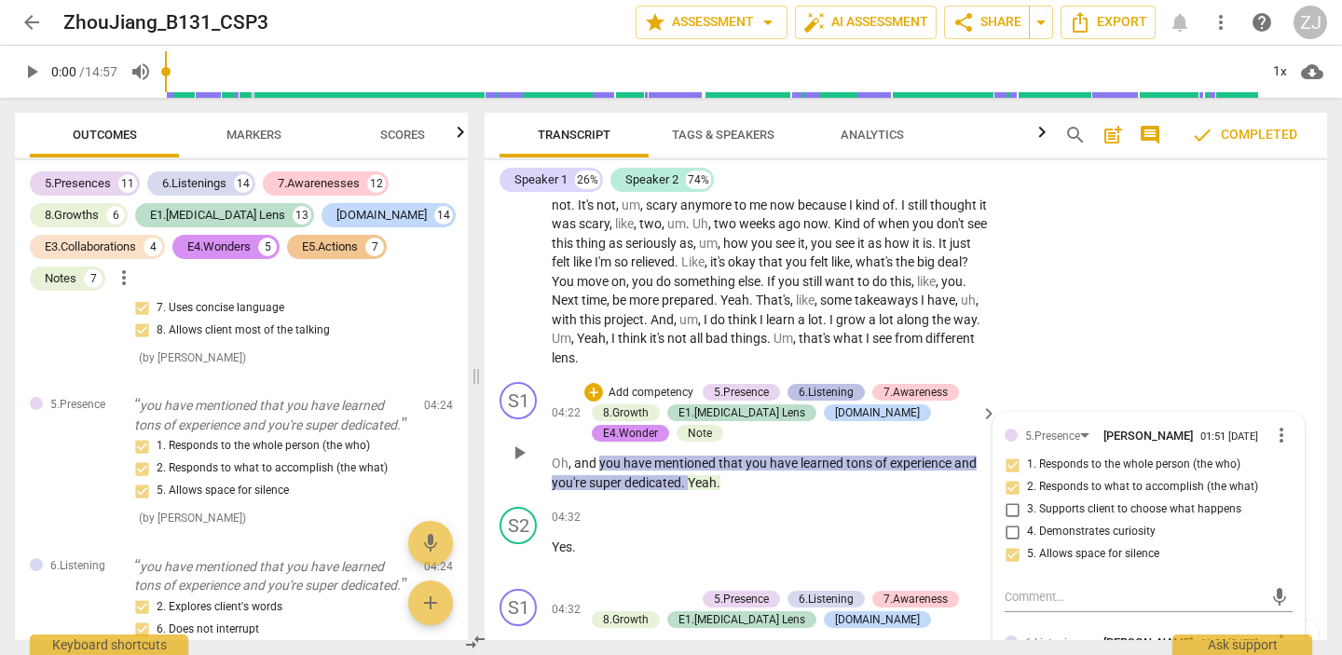
click at [816, 394] on div "6.Listening" at bounding box center [826, 392] width 55 height 17
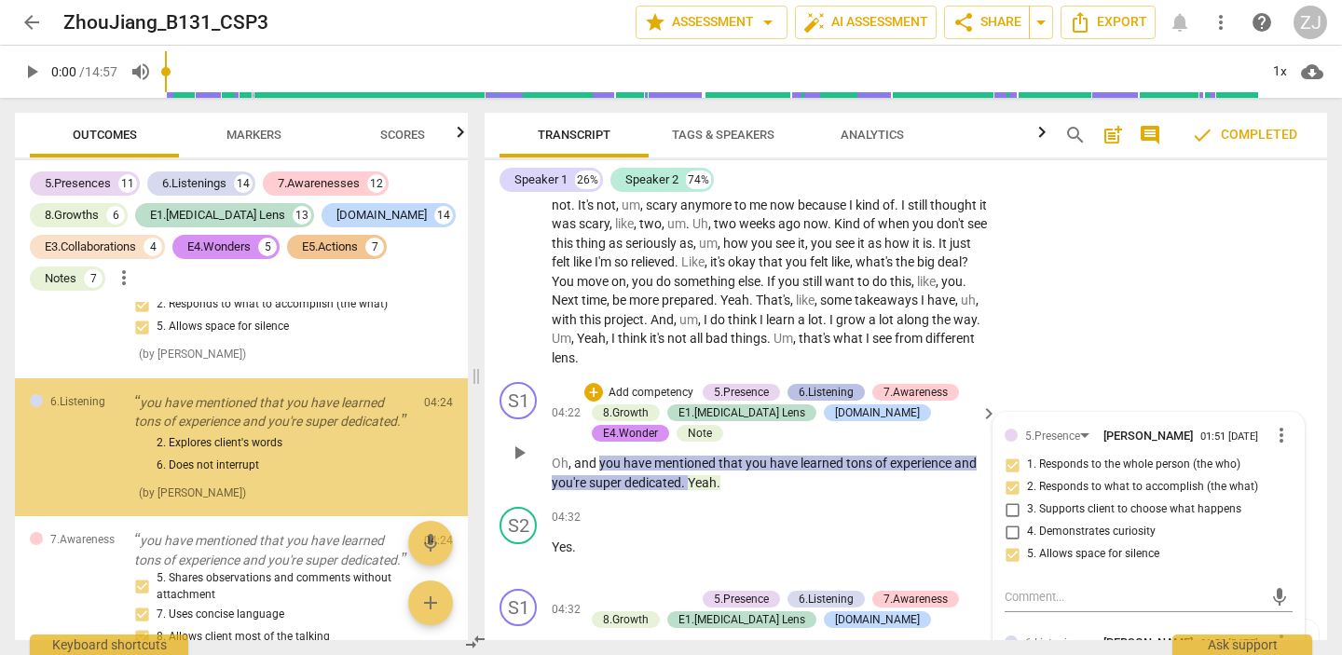
scroll to position [3423, 0]
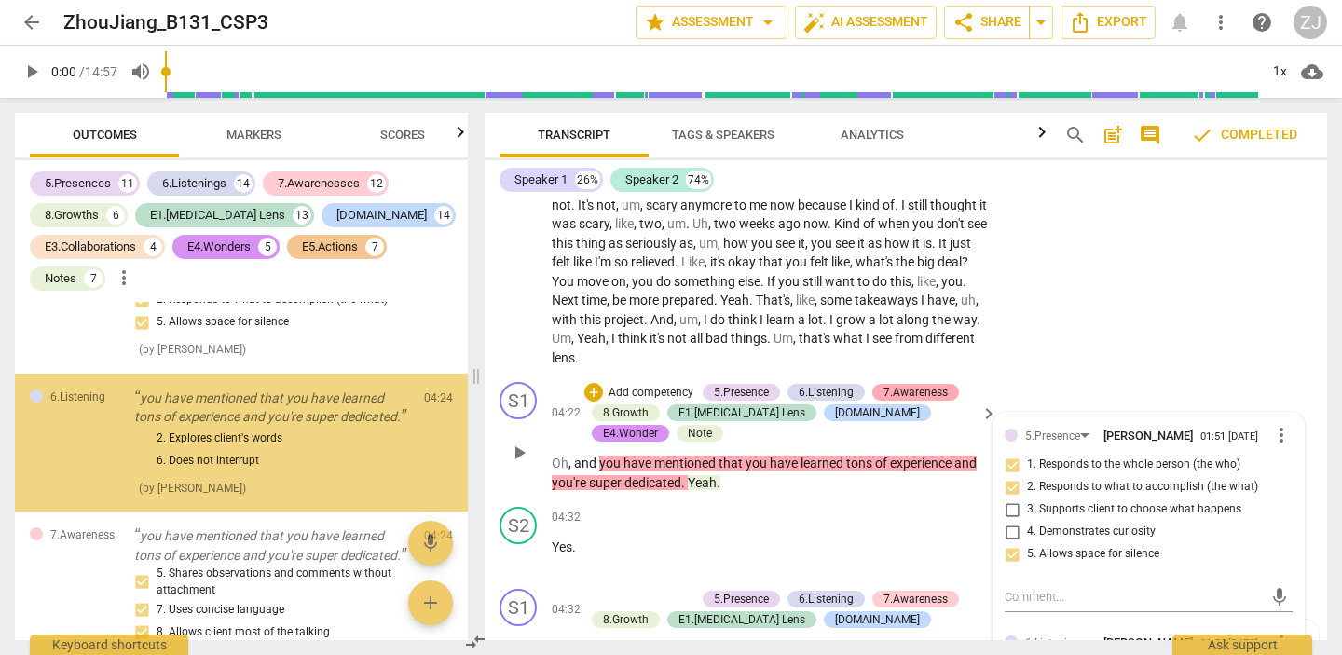
click at [908, 386] on div "7.Awareness" at bounding box center [916, 392] width 64 height 17
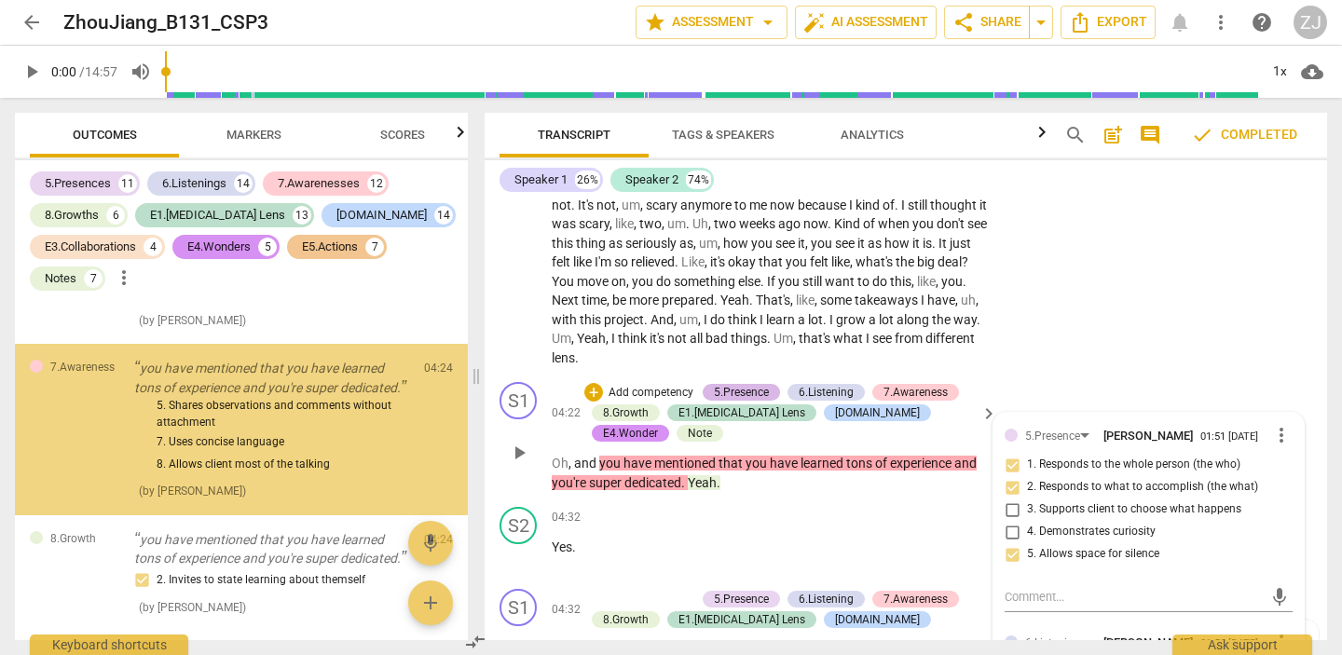
scroll to position [3597, 0]
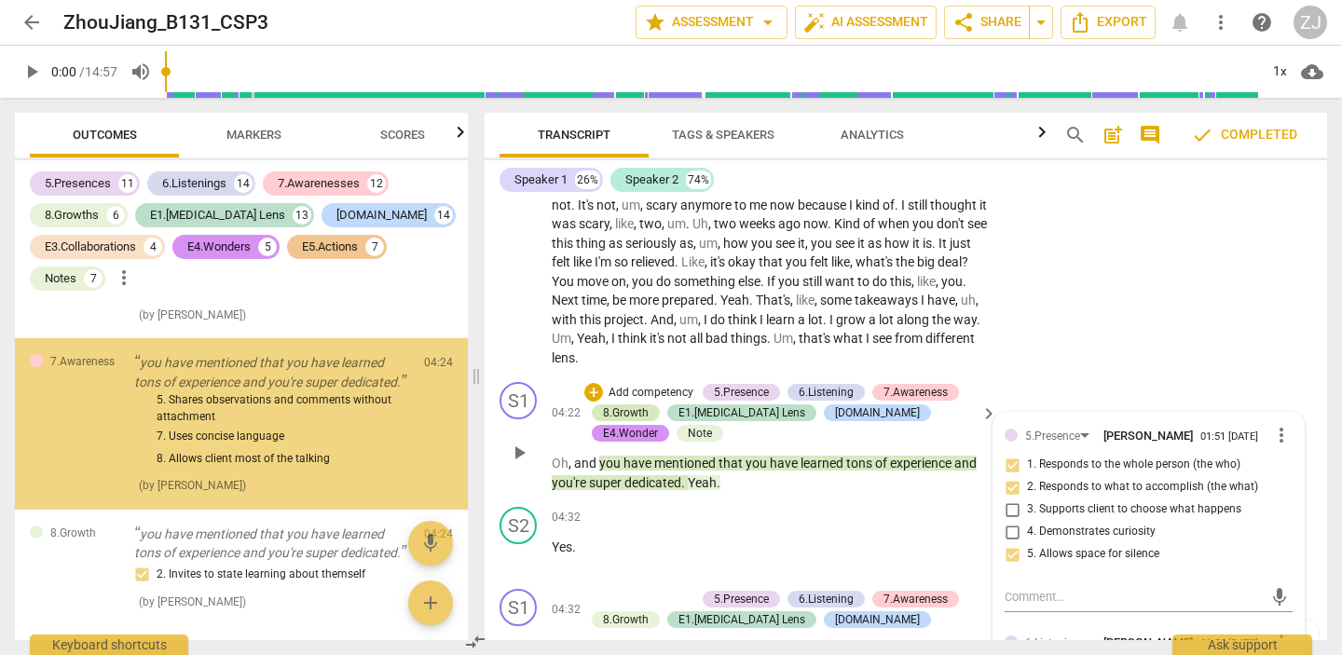
click at [624, 414] on div "8.Growth" at bounding box center [626, 412] width 46 height 17
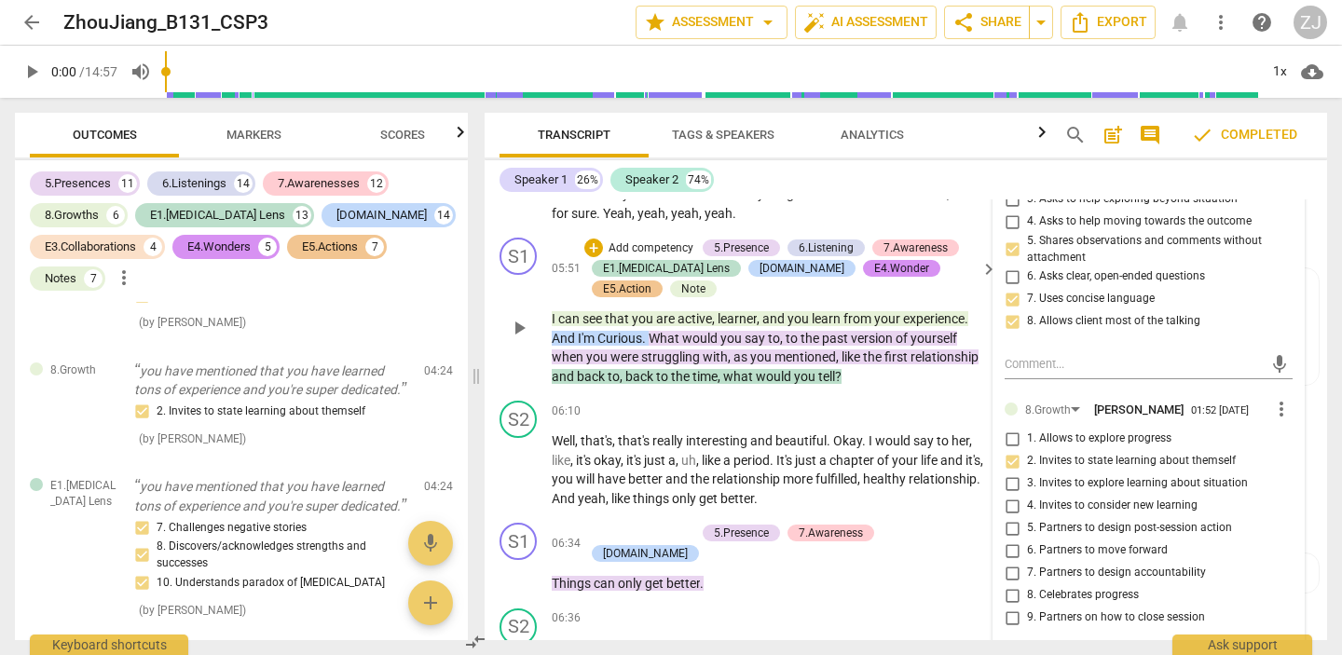
scroll to position [2950, 0]
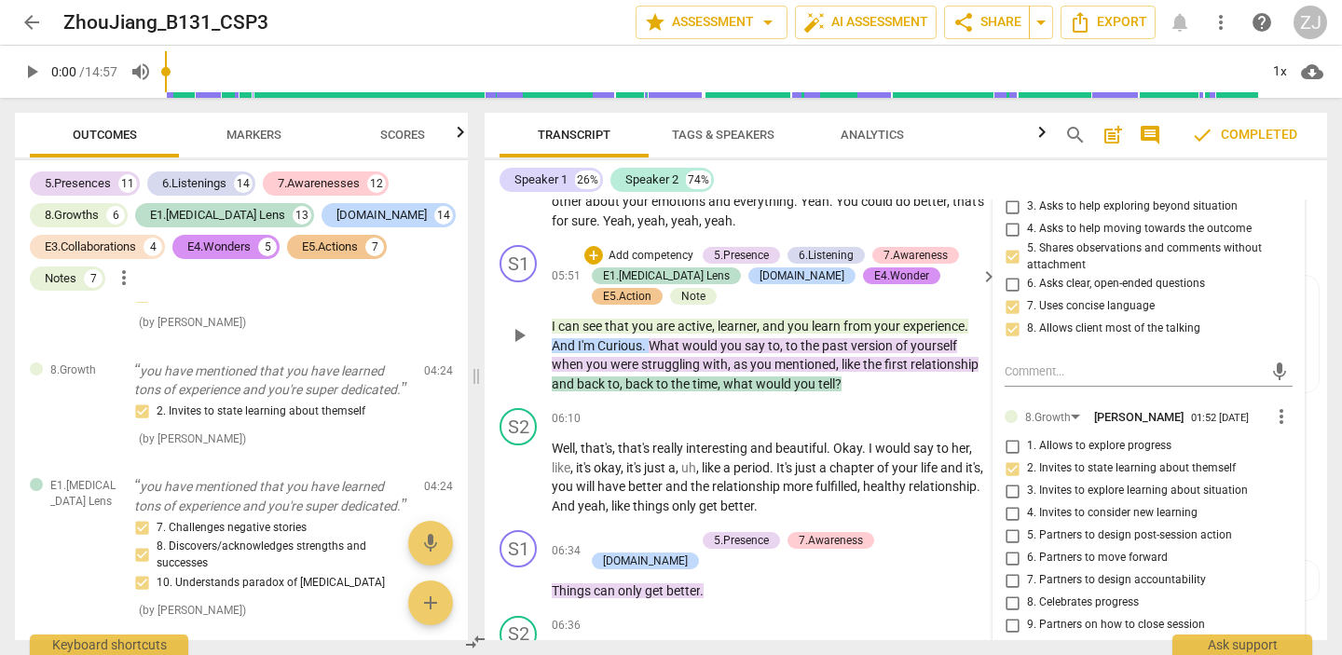
click at [713, 321] on span "," at bounding box center [715, 326] width 6 height 15
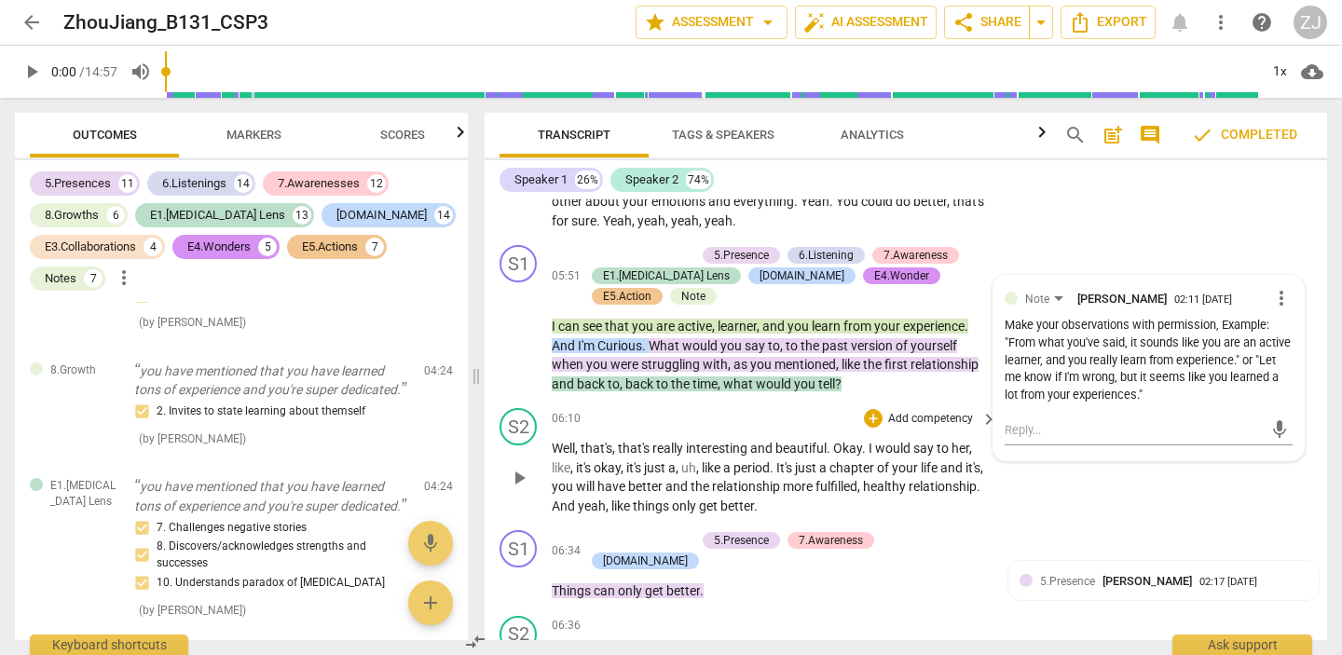
click at [610, 417] on div "06:10 + Add competency keyboard_arrow_right" at bounding box center [775, 418] width 447 height 21
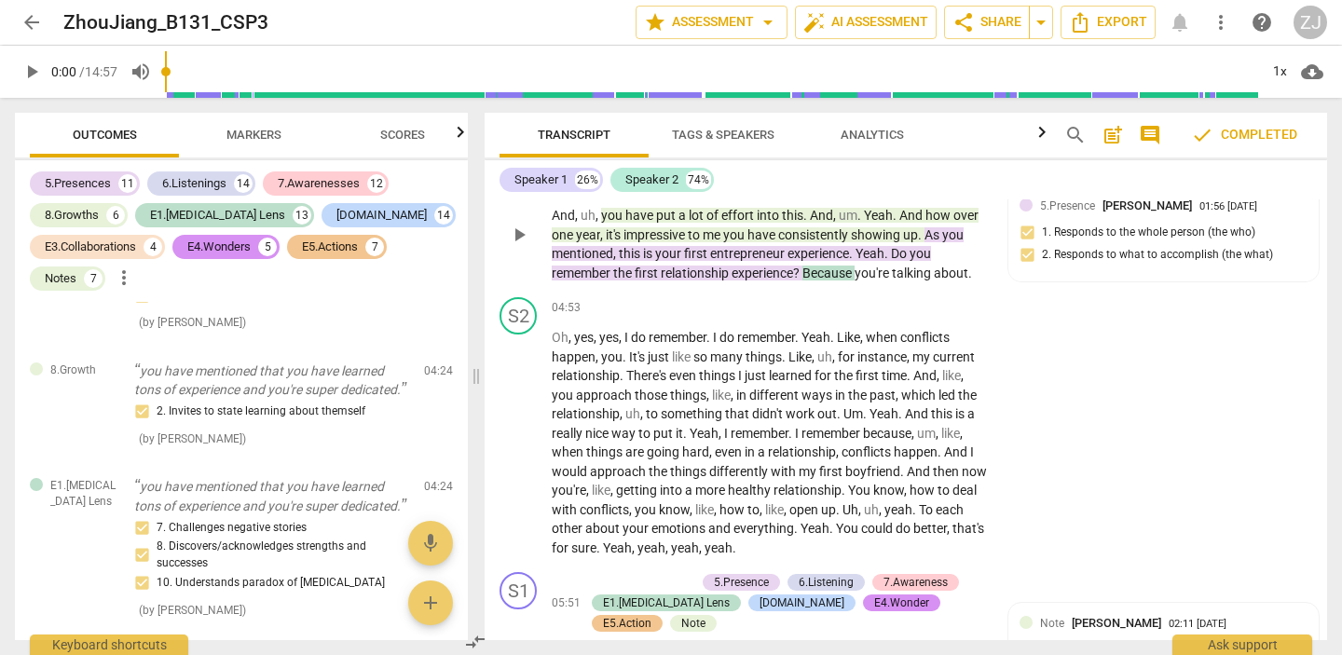
scroll to position [2595, 0]
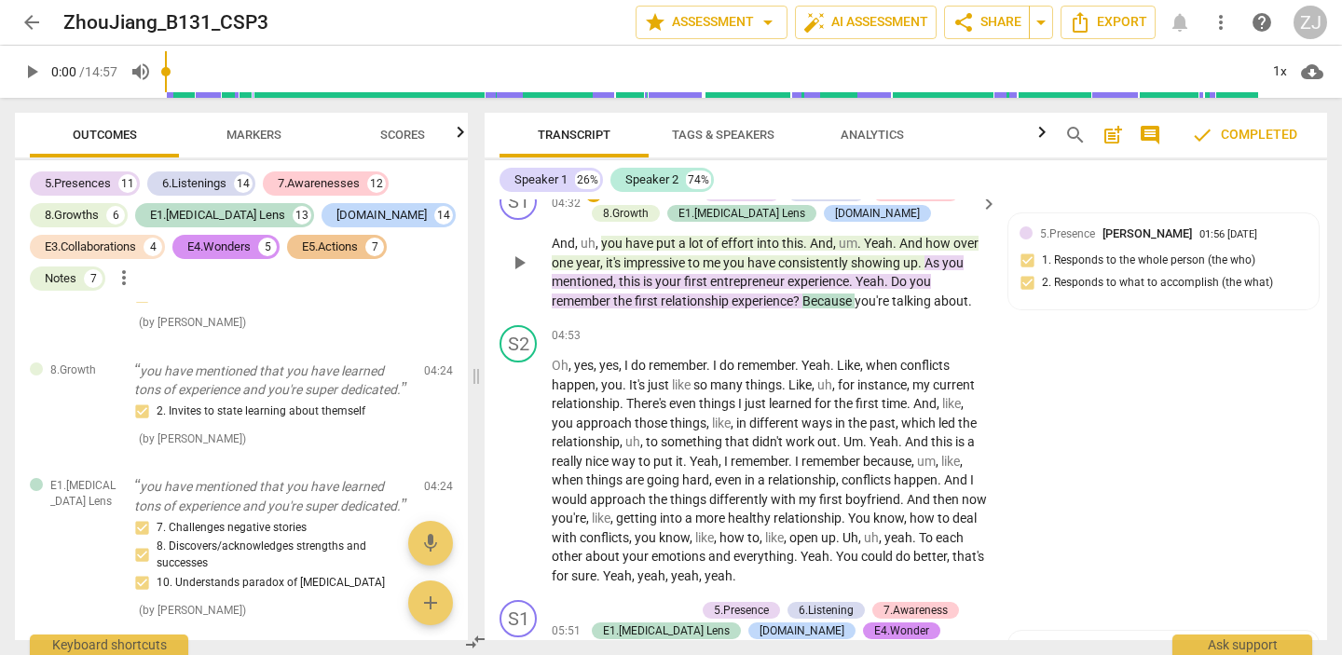
click at [759, 294] on span "experience" at bounding box center [763, 301] width 62 height 15
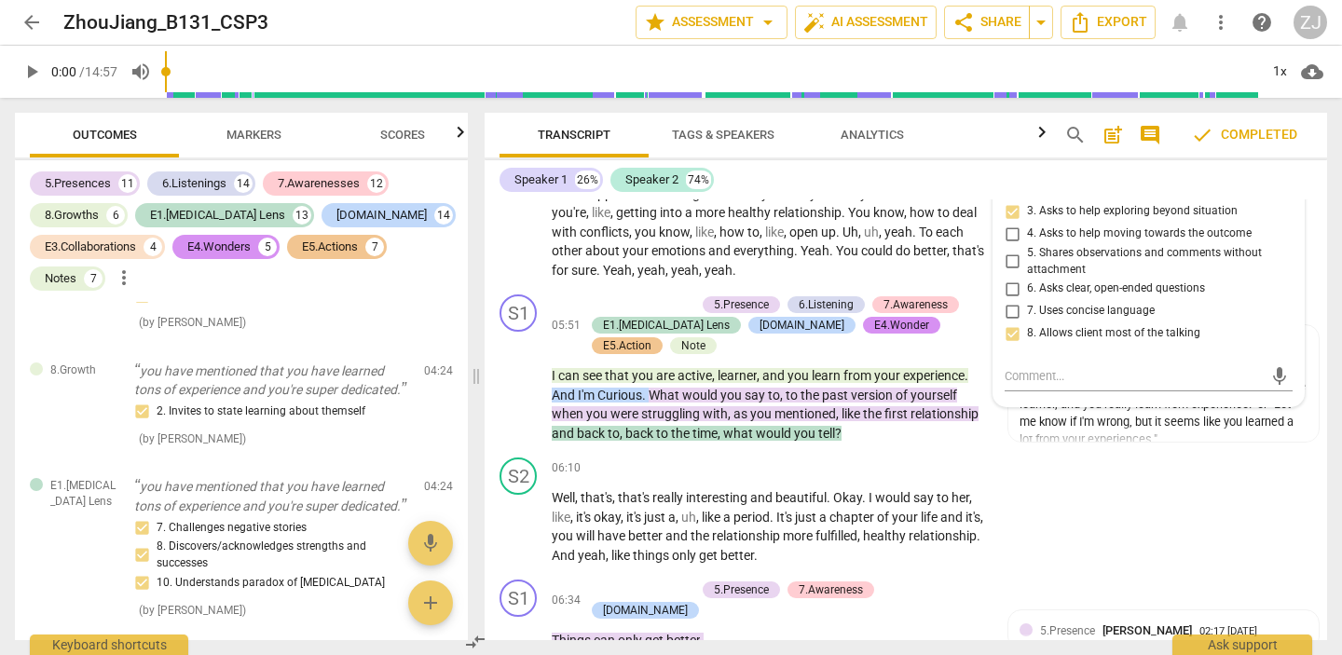
scroll to position [2906, 0]
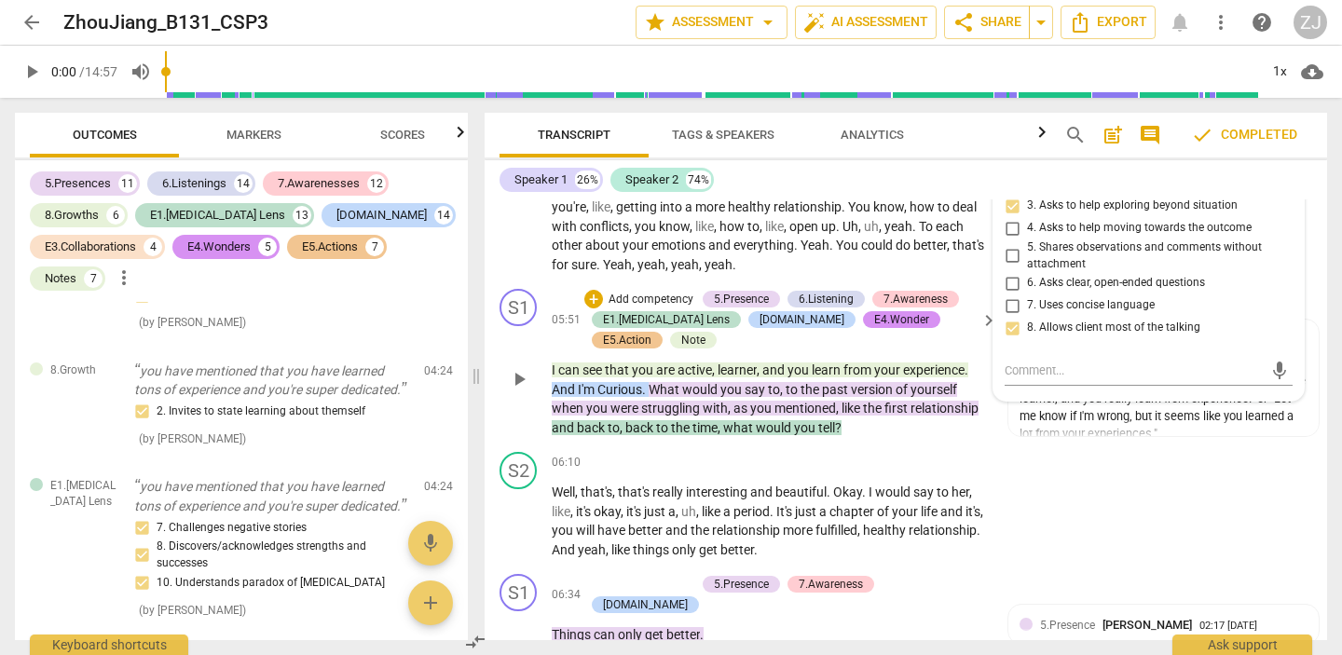
click at [720, 395] on span "you" at bounding box center [732, 389] width 24 height 15
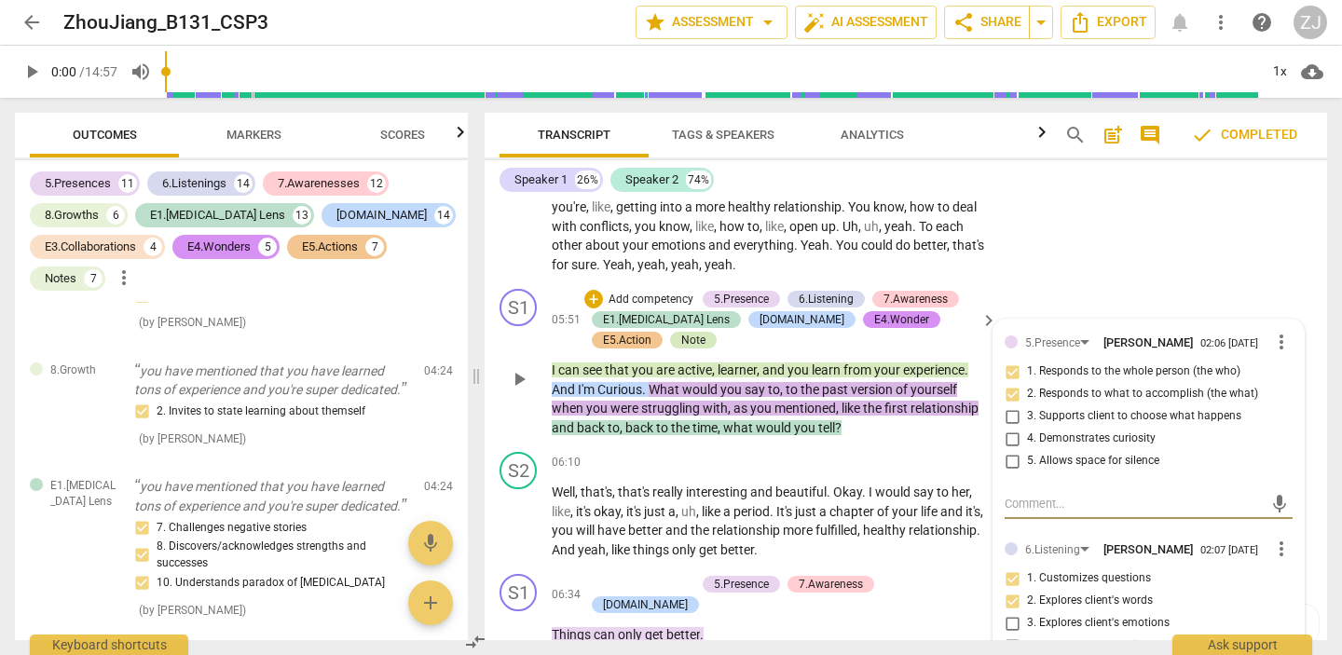
click at [681, 337] on div "Note" at bounding box center [693, 340] width 24 height 17
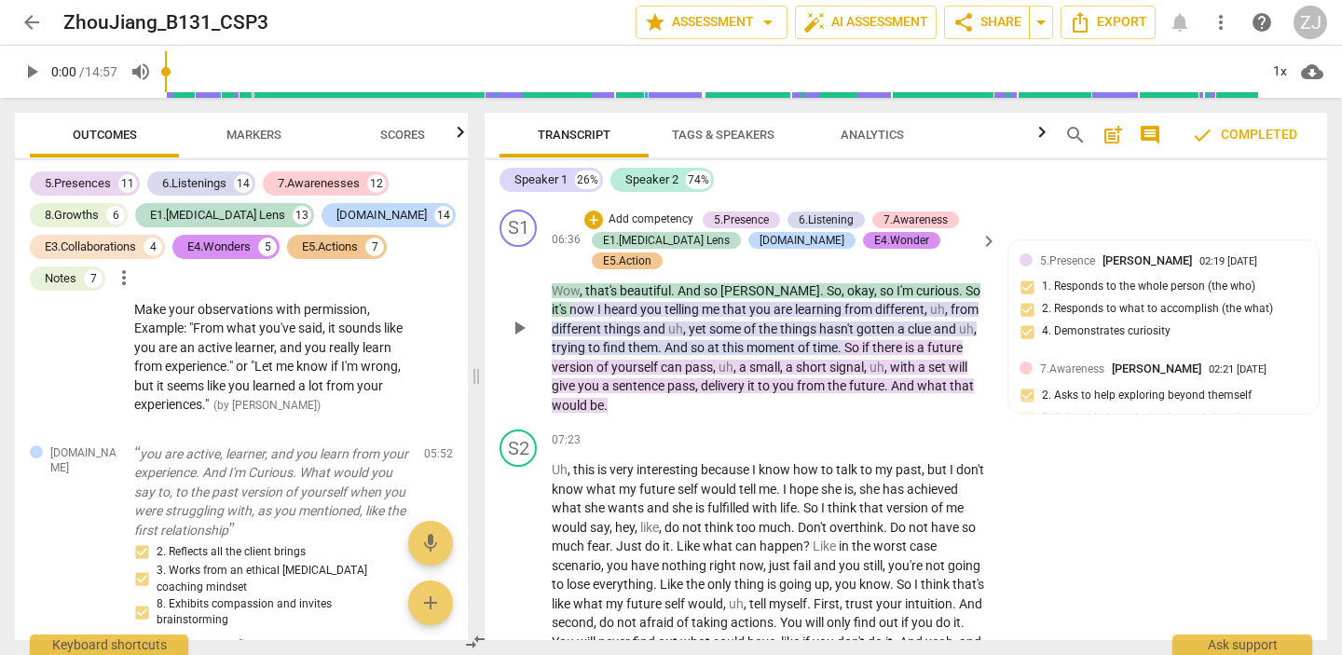
scroll to position [3441, 0]
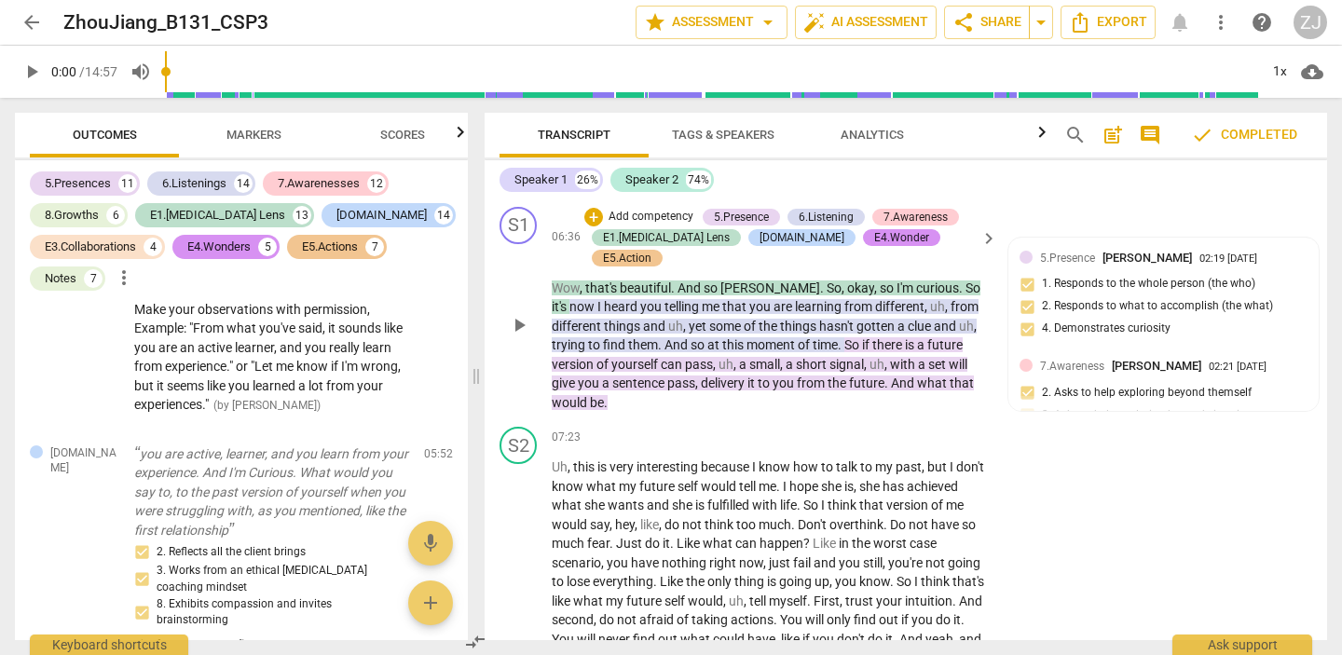
click at [743, 349] on p "Wow , that's beautiful . And so [PERSON_NAME] . So , okay , so I'm curious . So…" at bounding box center [770, 346] width 436 height 134
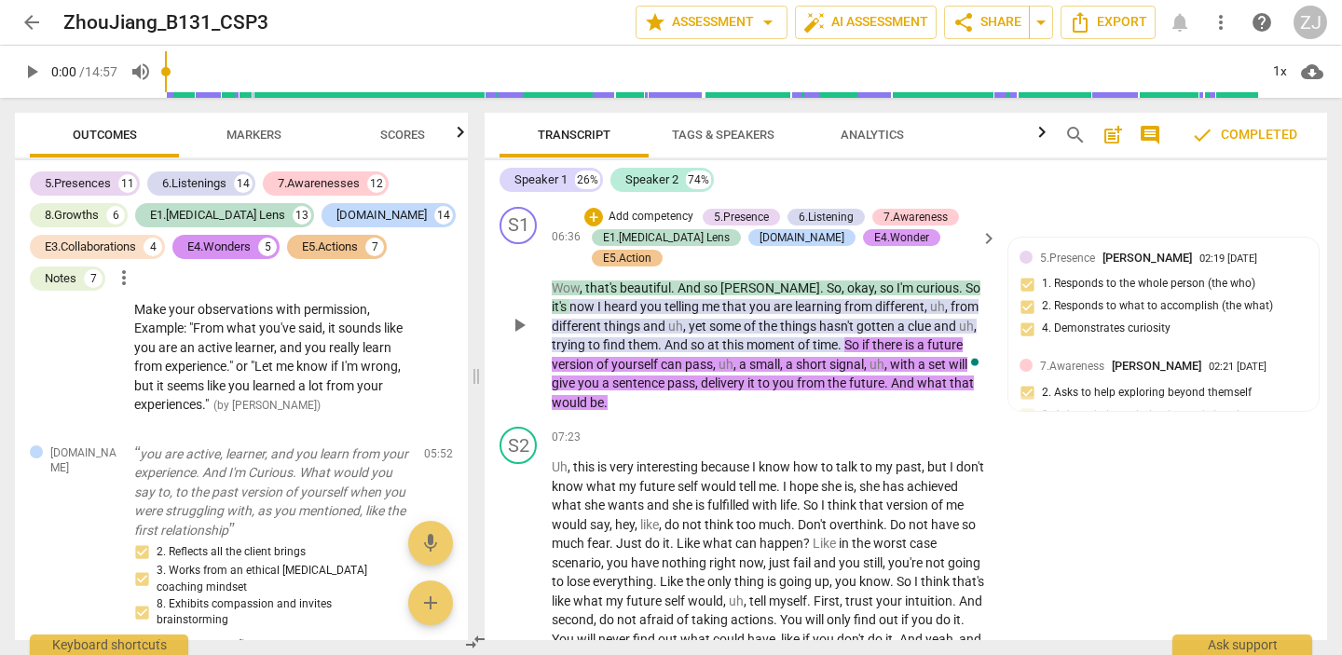
click at [874, 230] on div "E4.Wonder" at bounding box center [901, 237] width 55 height 17
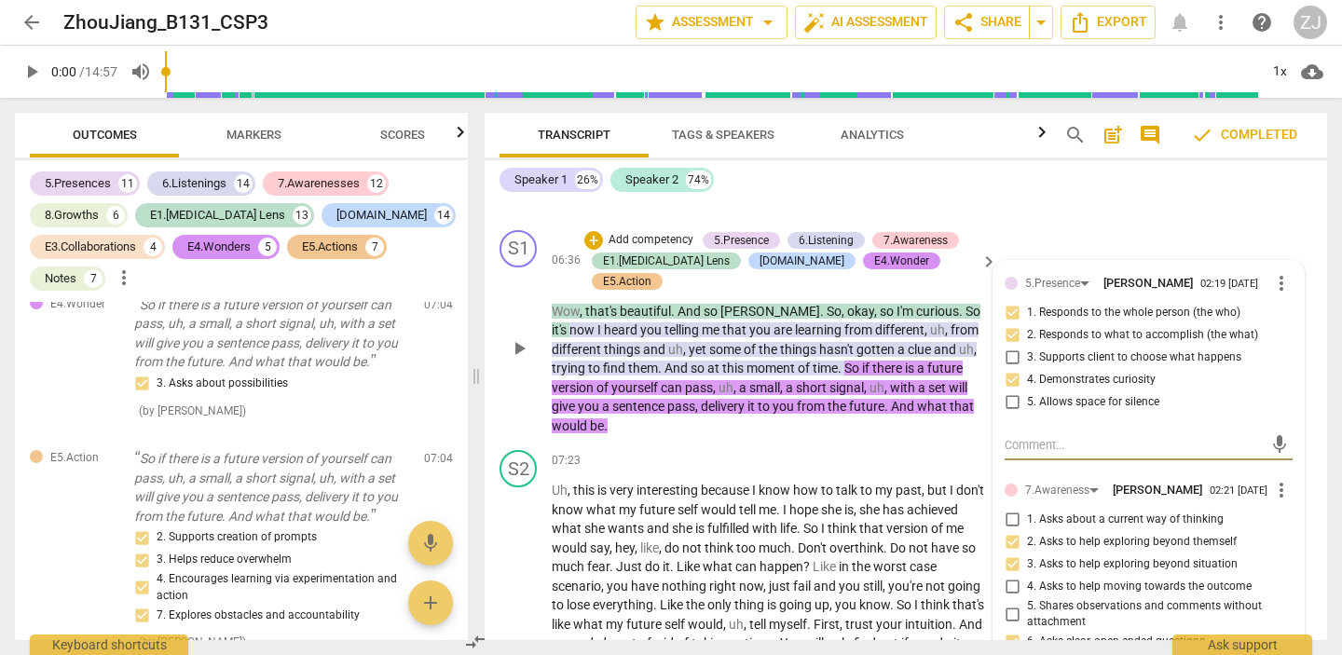
scroll to position [3419, 0]
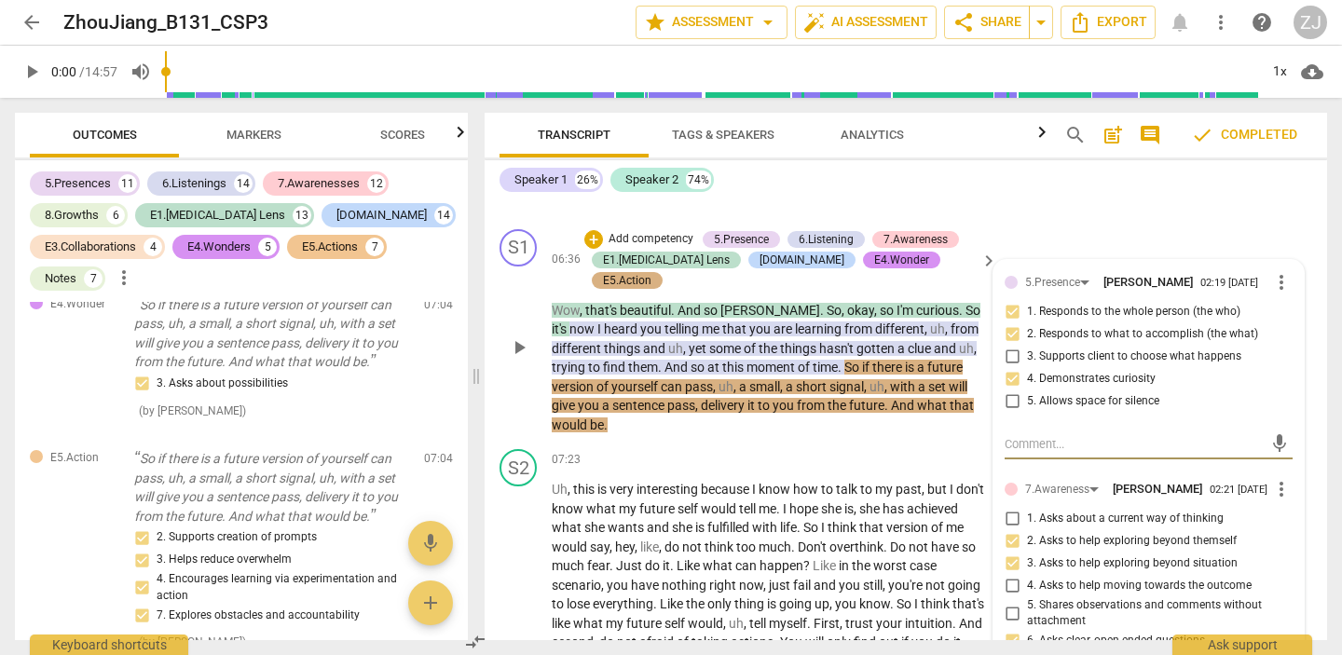
click at [651, 272] on div "E5.Action" at bounding box center [627, 280] width 48 height 17
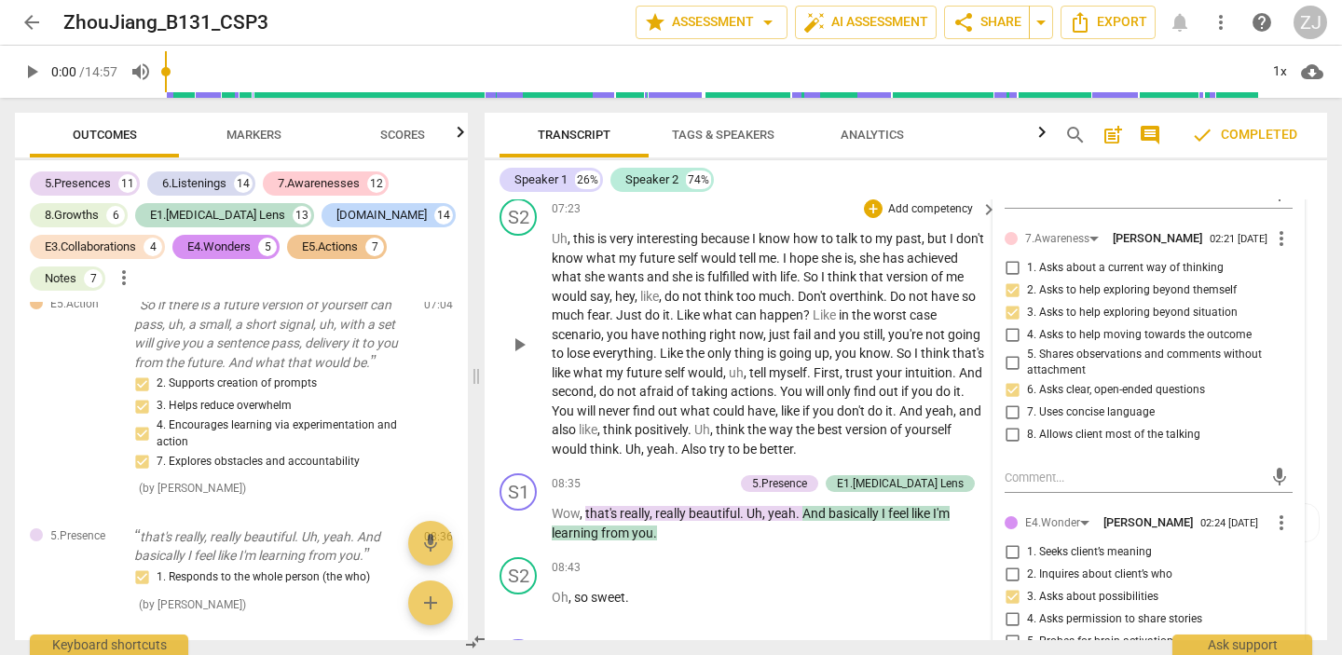
scroll to position [3748, 0]
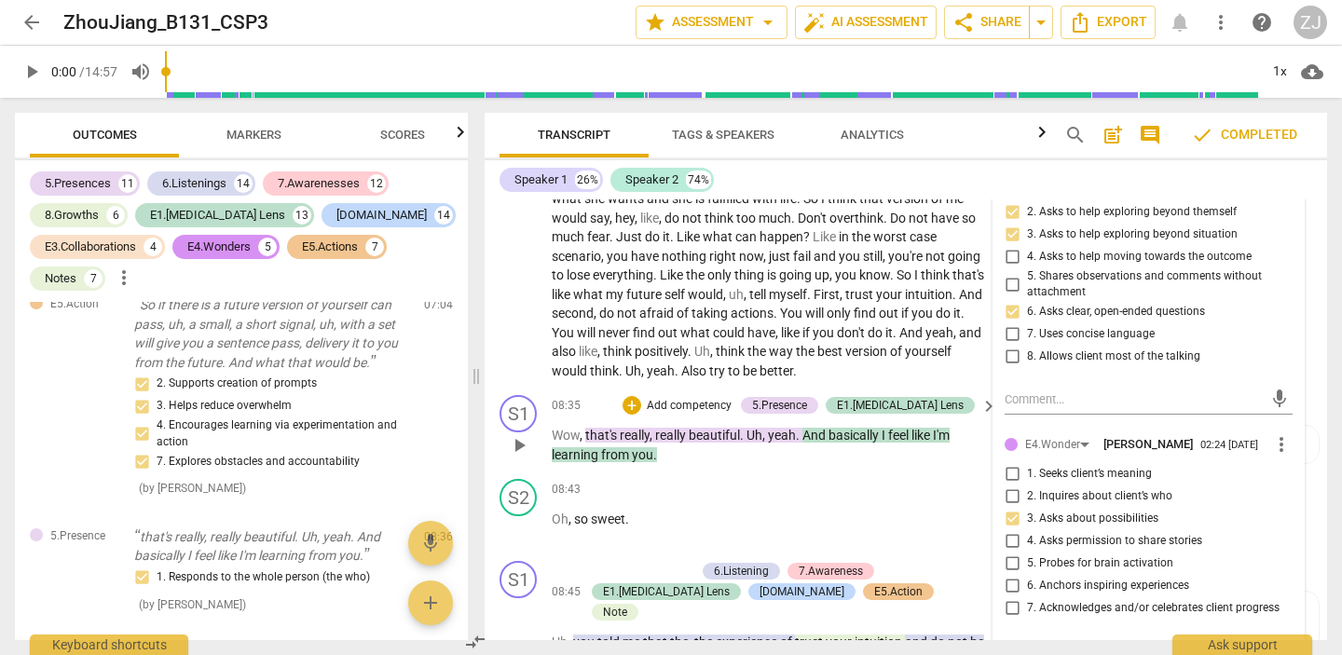
click at [861, 428] on span "basically" at bounding box center [855, 435] width 53 height 15
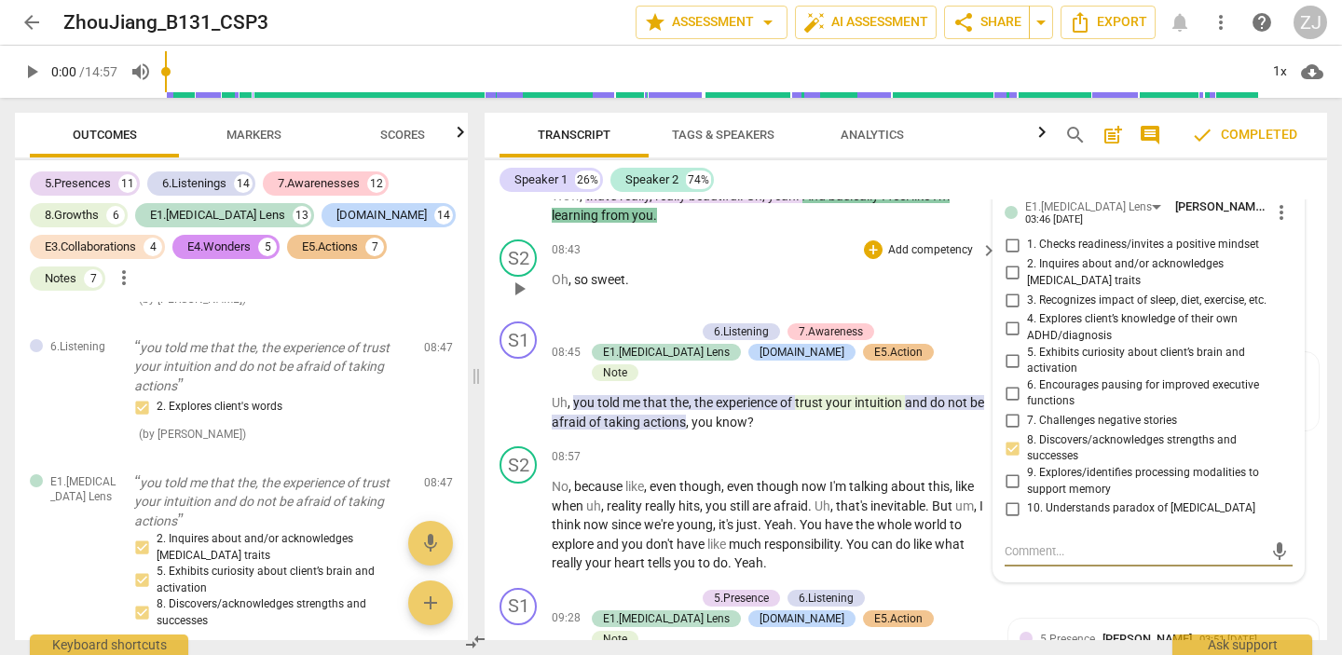
scroll to position [3992, 0]
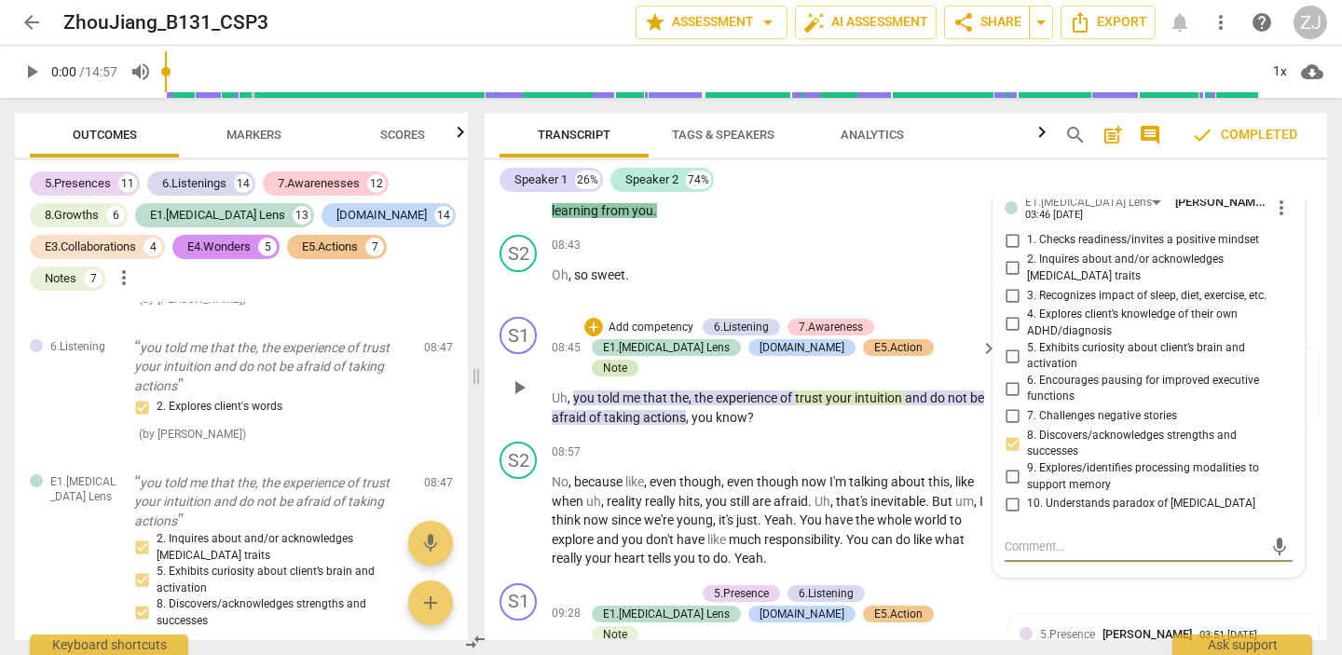
click at [627, 360] on div "Note" at bounding box center [615, 368] width 24 height 17
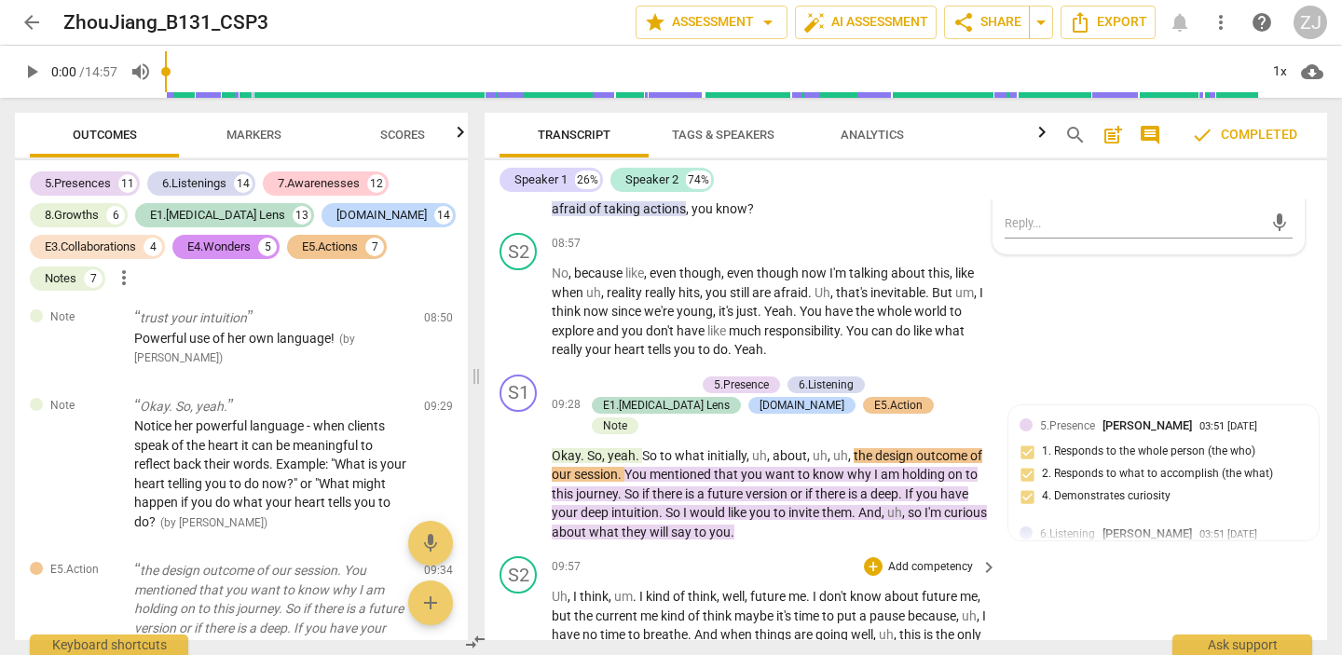
scroll to position [4202, 0]
click at [771, 374] on div "+ Add competency 5.Presence 6.Listening E1.[MEDICAL_DATA] Lens [DOMAIN_NAME] E5…" at bounding box center [779, 405] width 391 height 62
click at [627, 417] on div "Note" at bounding box center [615, 425] width 24 height 17
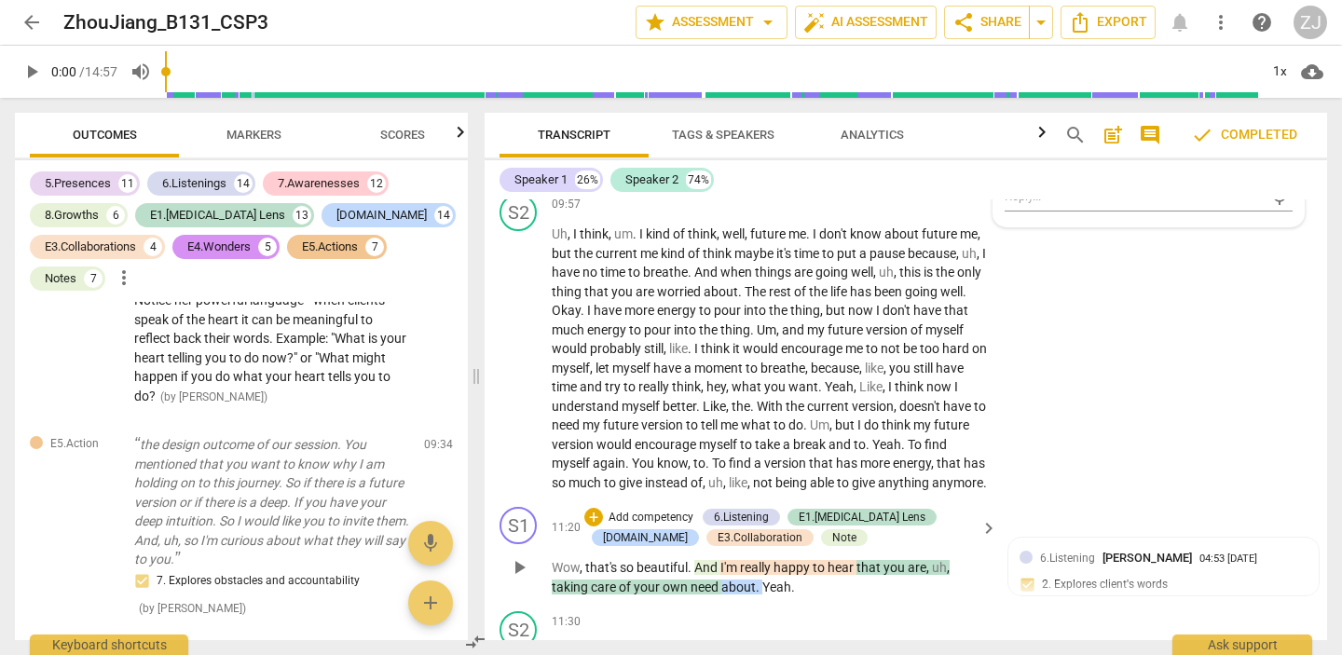
scroll to position [4615, 0]
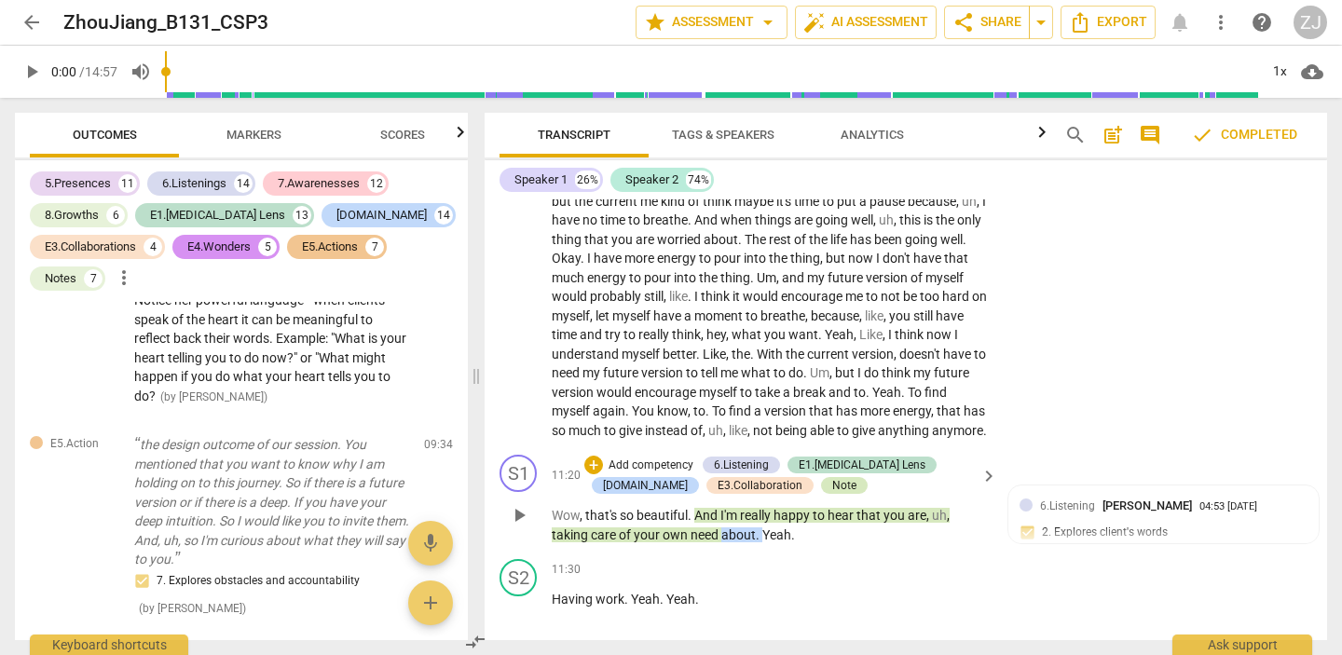
click at [832, 477] on div "Note" at bounding box center [844, 485] width 24 height 17
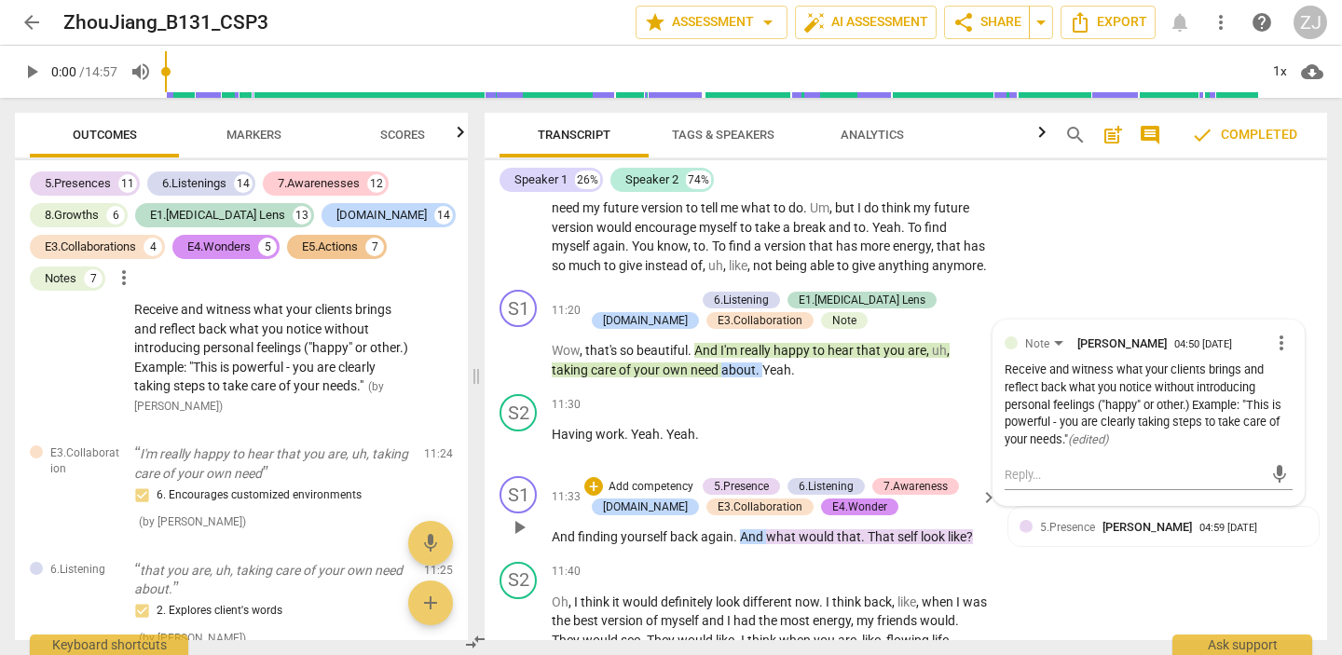
scroll to position [4889, 0]
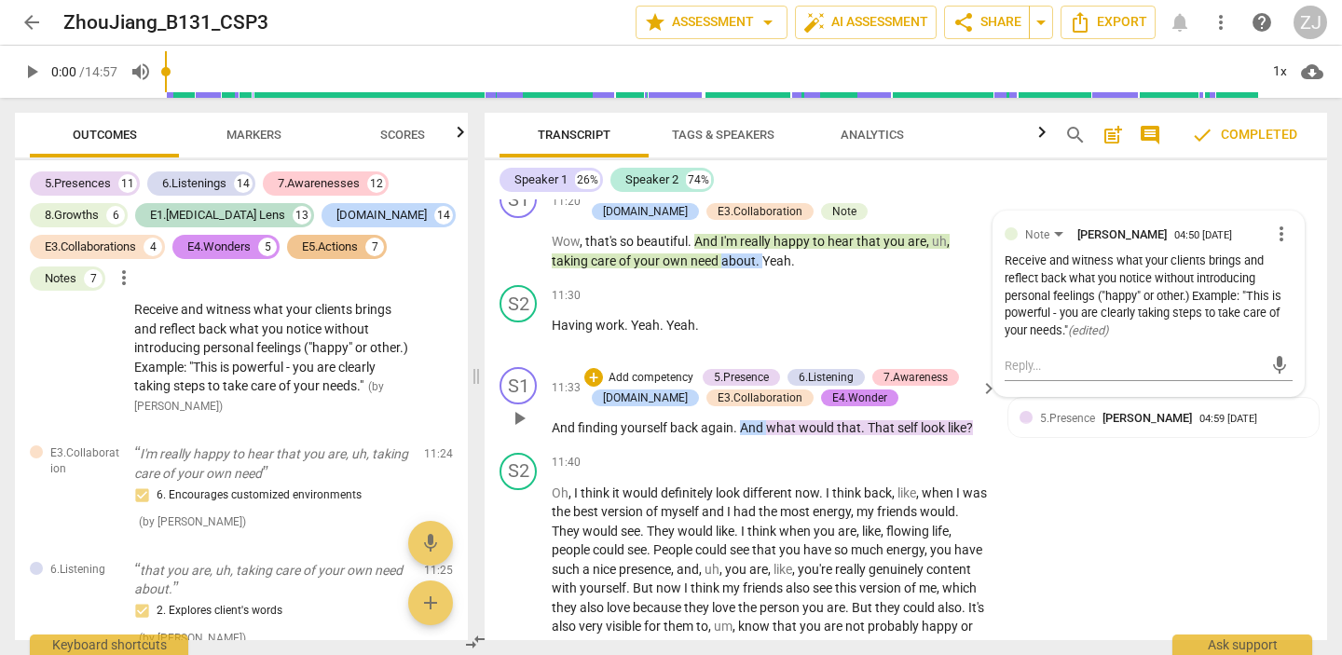
click at [799, 420] on span "would" at bounding box center [818, 427] width 38 height 15
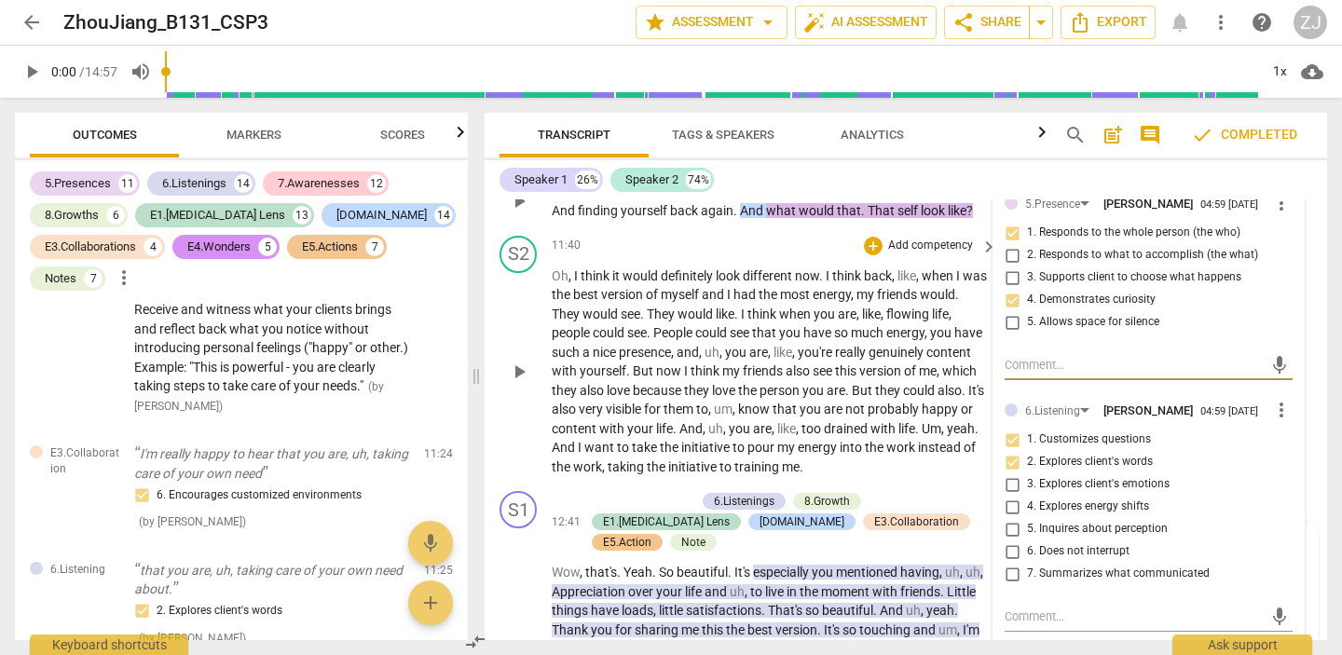
scroll to position [5171, 0]
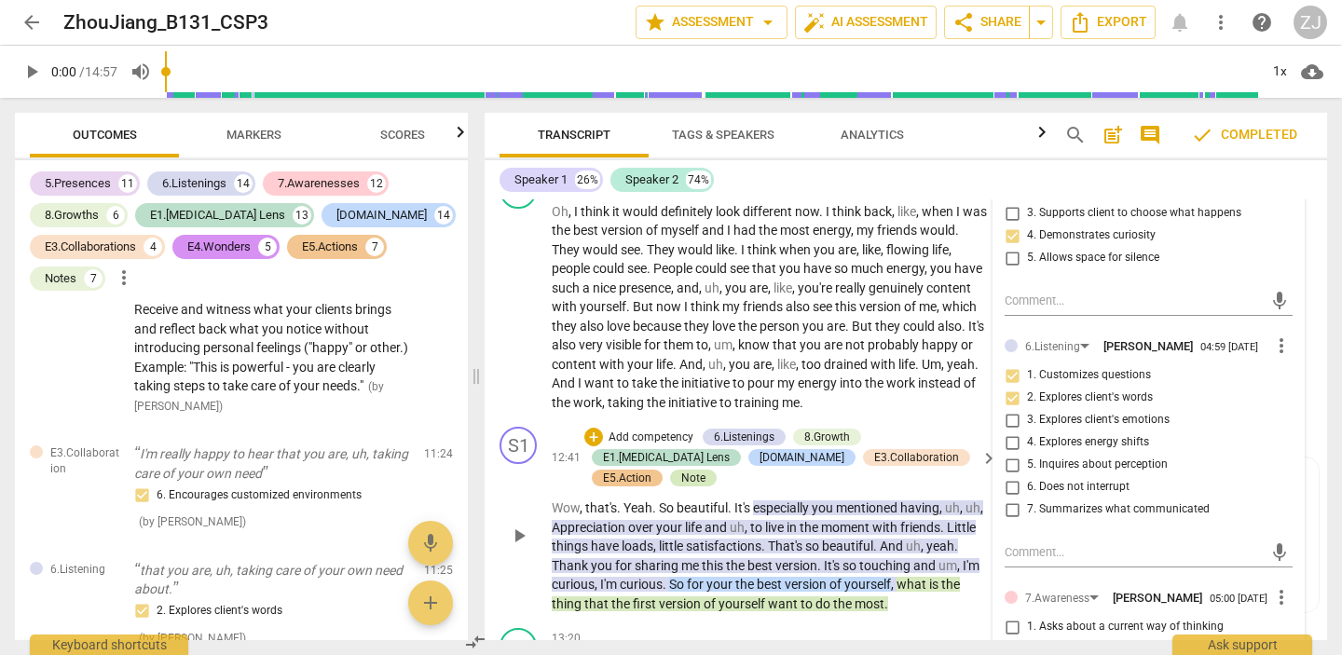
click at [706, 470] on div "Note" at bounding box center [693, 478] width 24 height 17
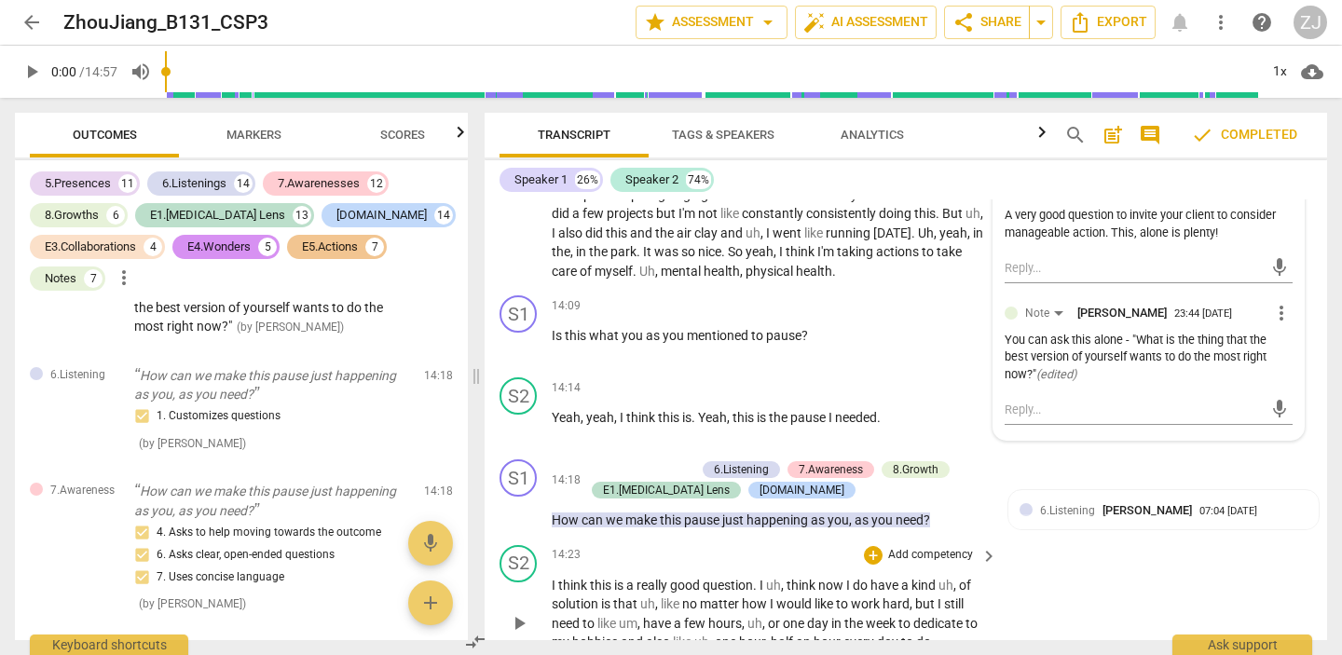
scroll to position [5724, 0]
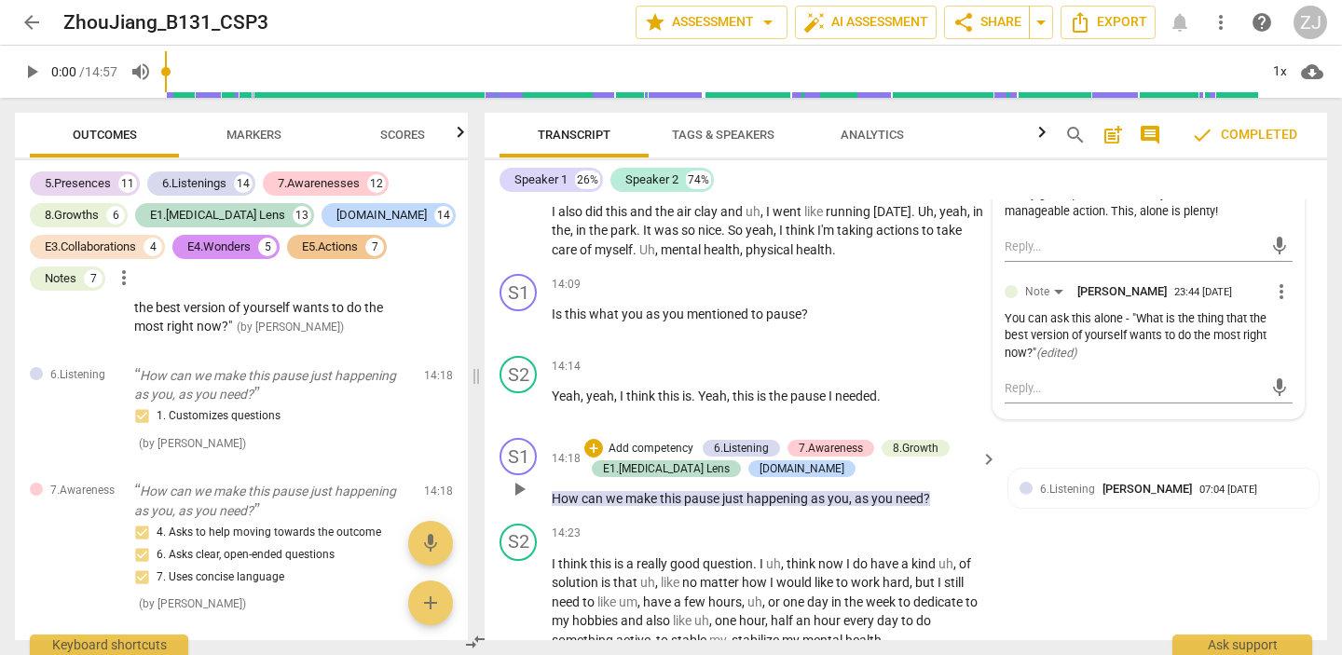
click at [703, 491] on span "pause" at bounding box center [703, 498] width 38 height 15
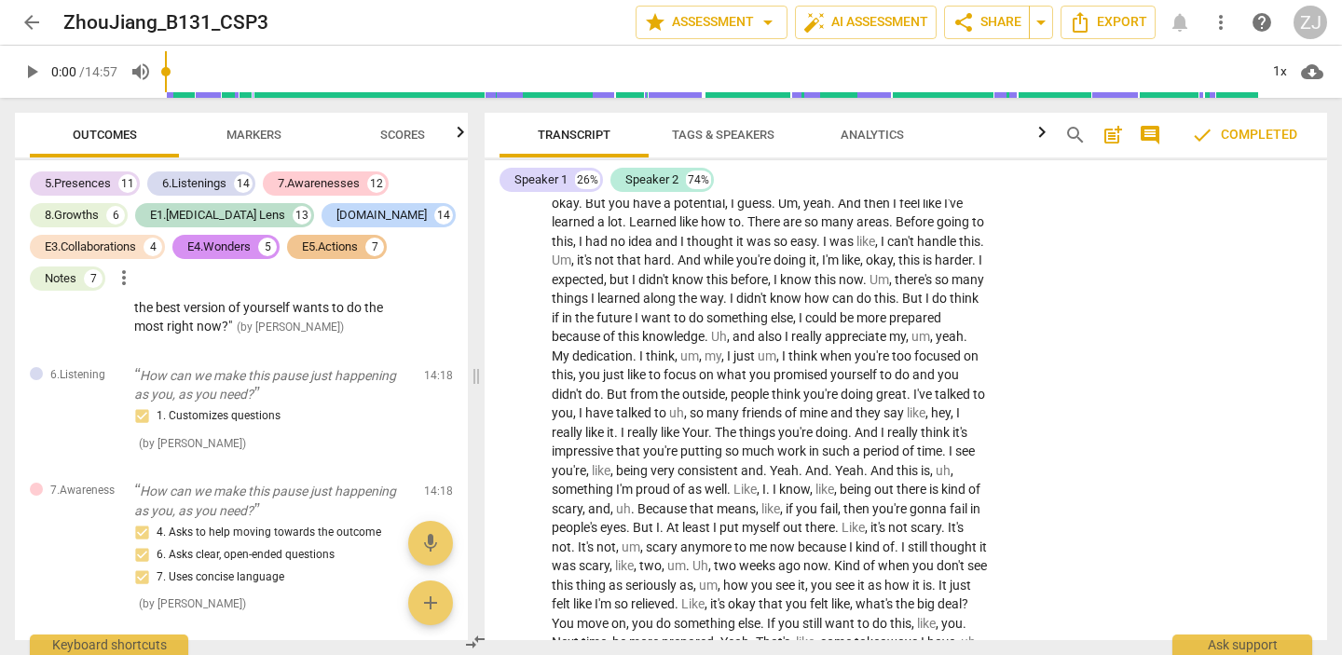
scroll to position [0, 0]
